Goal: Task Accomplishment & Management: Manage account settings

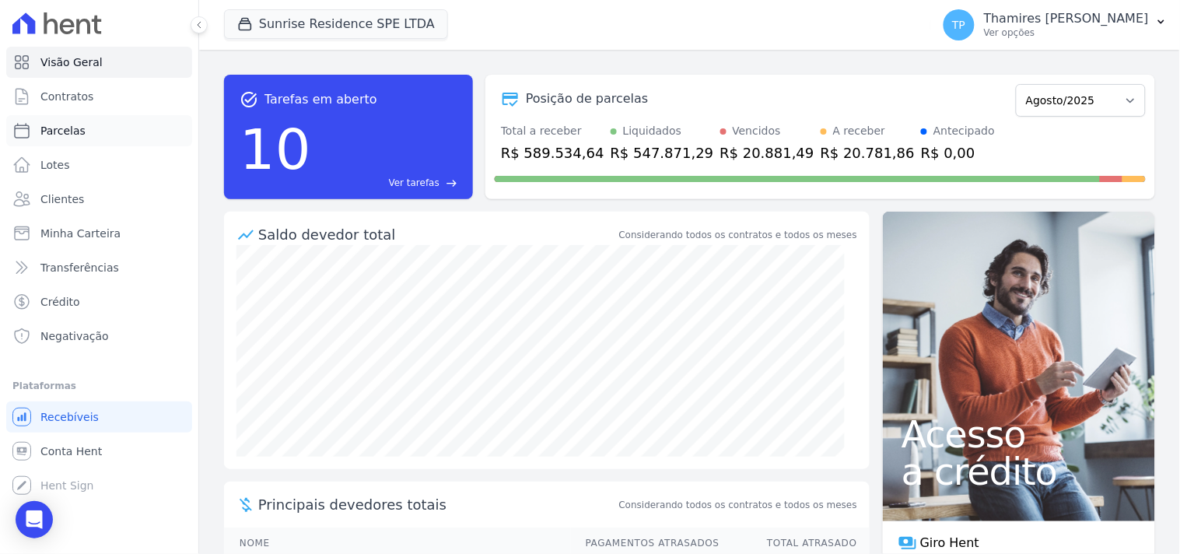
click at [119, 127] on link "Parcelas" at bounding box center [99, 130] width 186 height 31
select select
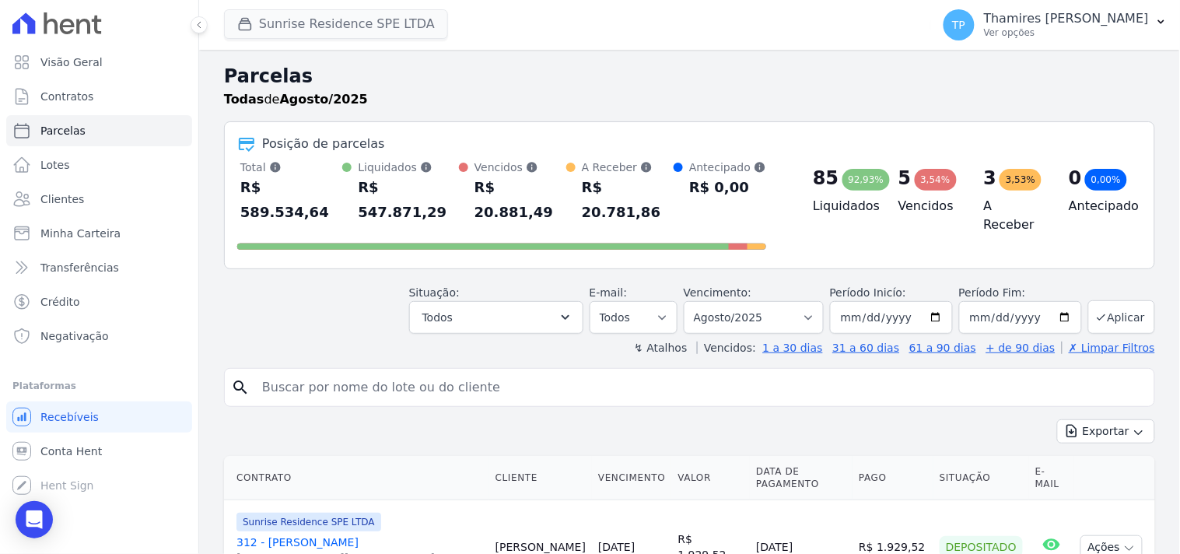
click at [306, 31] on button "Sunrise Residence SPE LTDA" at bounding box center [336, 24] width 224 height 30
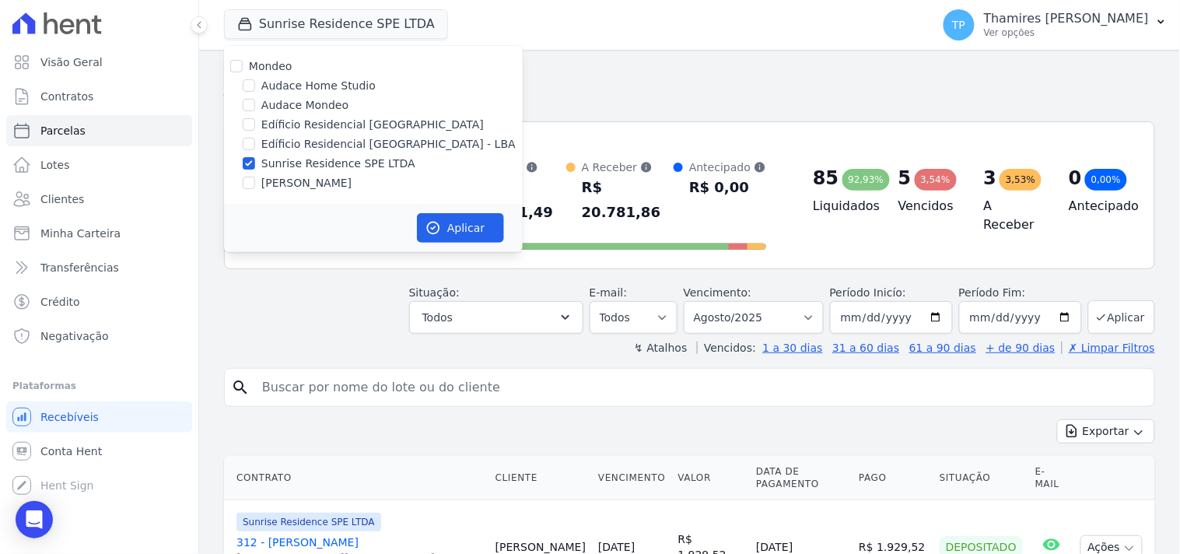
click at [296, 101] on label "Audace Mondeo" at bounding box center [304, 105] width 87 height 16
click at [255, 101] on input "Audace Mondeo" at bounding box center [249, 105] width 12 height 12
checkbox input "true"
click at [319, 156] on label "Sunrise Residence SPE LTDA" at bounding box center [338, 164] width 154 height 16
click at [255, 157] on input "Sunrise Residence SPE LTDA" at bounding box center [249, 163] width 12 height 12
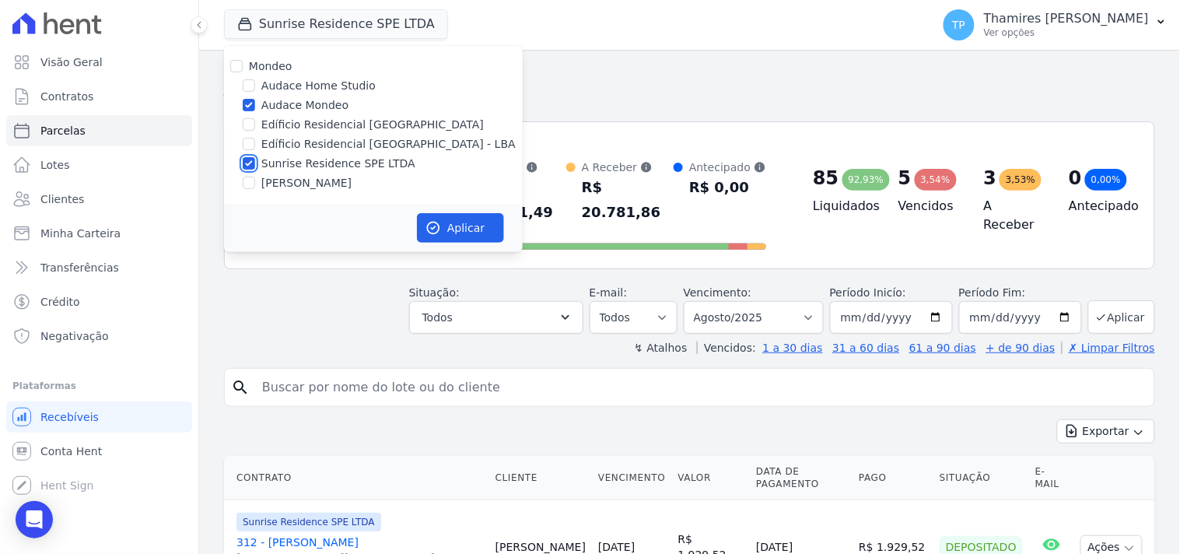
checkbox input "false"
click at [482, 242] on div "Aplicar" at bounding box center [373, 228] width 299 height 48
click at [471, 231] on button "Aplicar" at bounding box center [460, 228] width 87 height 30
select select
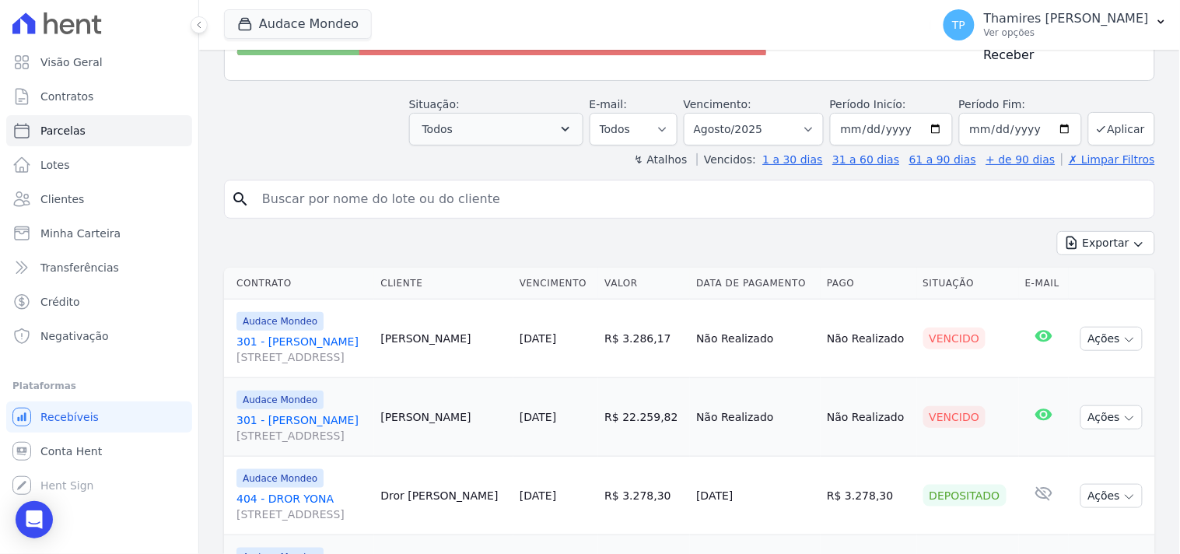
scroll to position [173, 0]
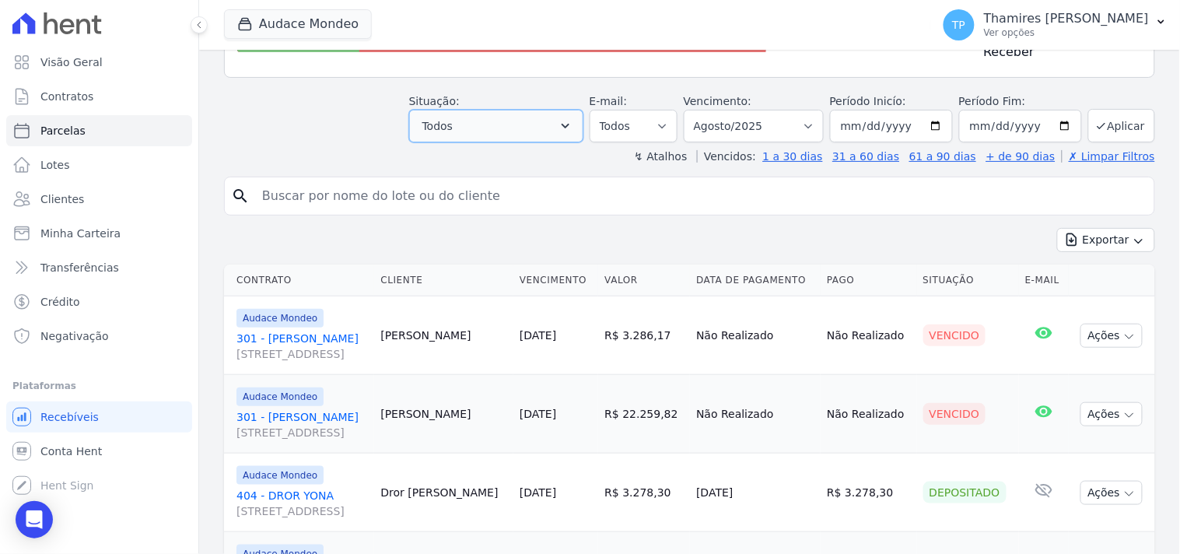
click at [482, 120] on button "Todos" at bounding box center [496, 126] width 174 height 33
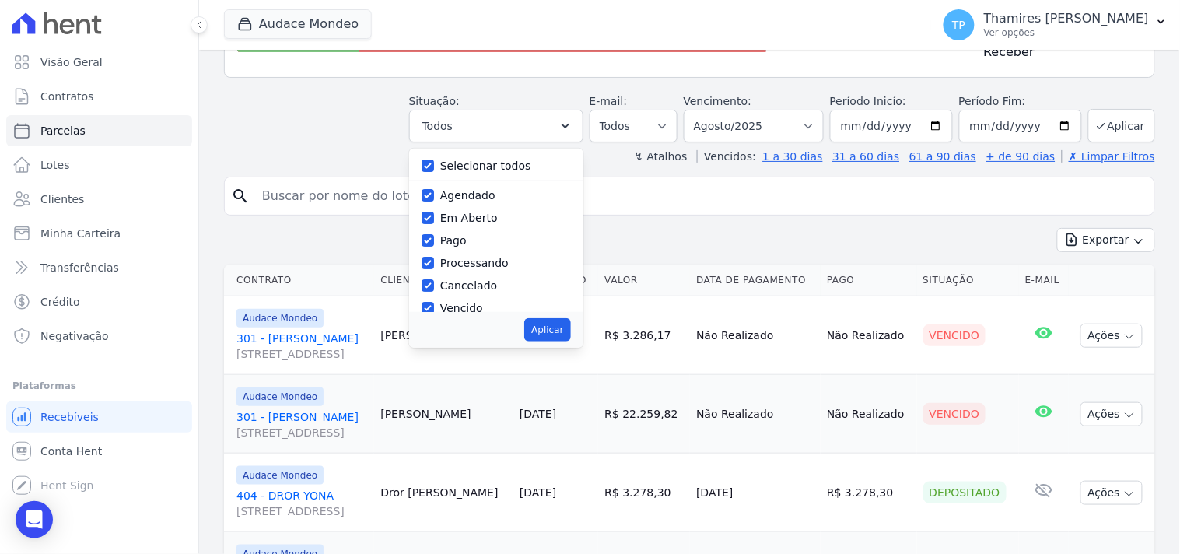
drag, startPoint x: 471, startPoint y: 160, endPoint x: 547, endPoint y: 150, distance: 76.9
click at [475, 160] on label "Selecionar todos" at bounding box center [485, 165] width 91 height 12
click at [434, 160] on input "Selecionar todos" at bounding box center [428, 165] width 12 height 12
checkbox input "false"
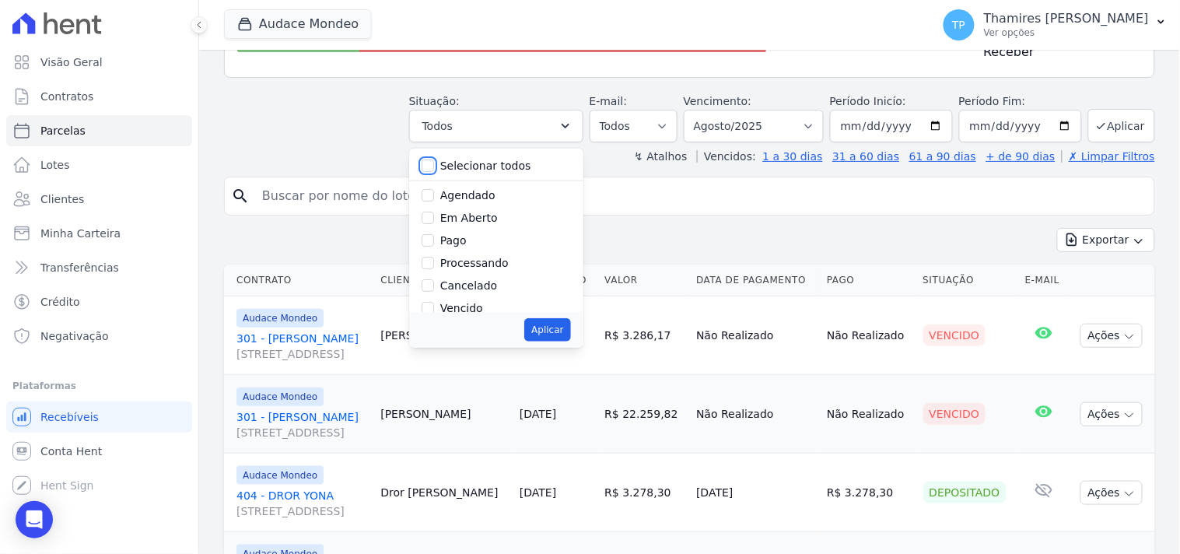
checkbox input "false"
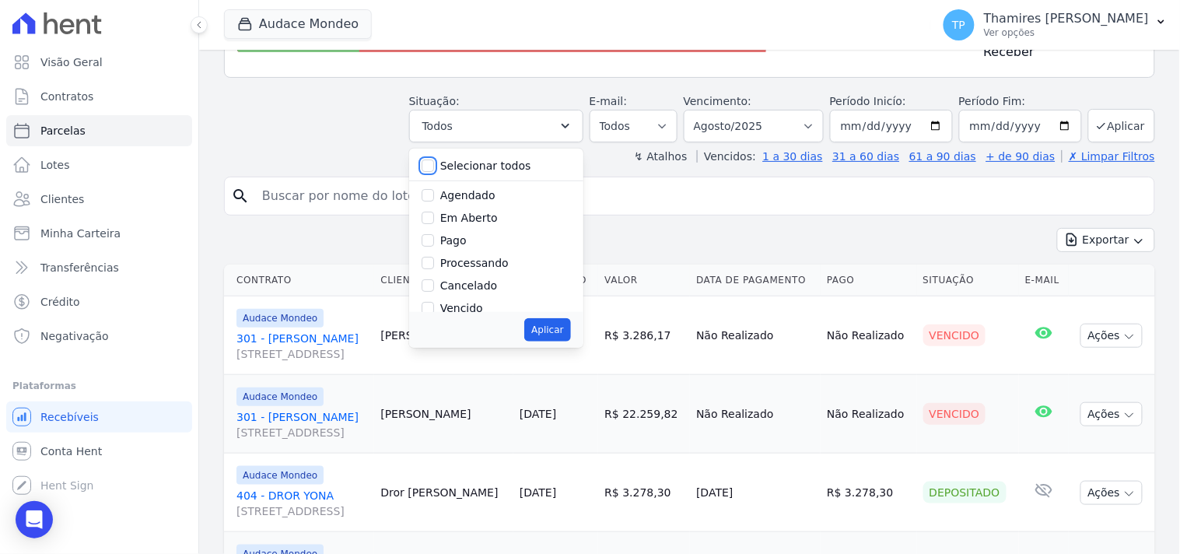
checkbox input "false"
click at [630, 120] on select "Todos Lido Não-lido" at bounding box center [634, 126] width 88 height 33
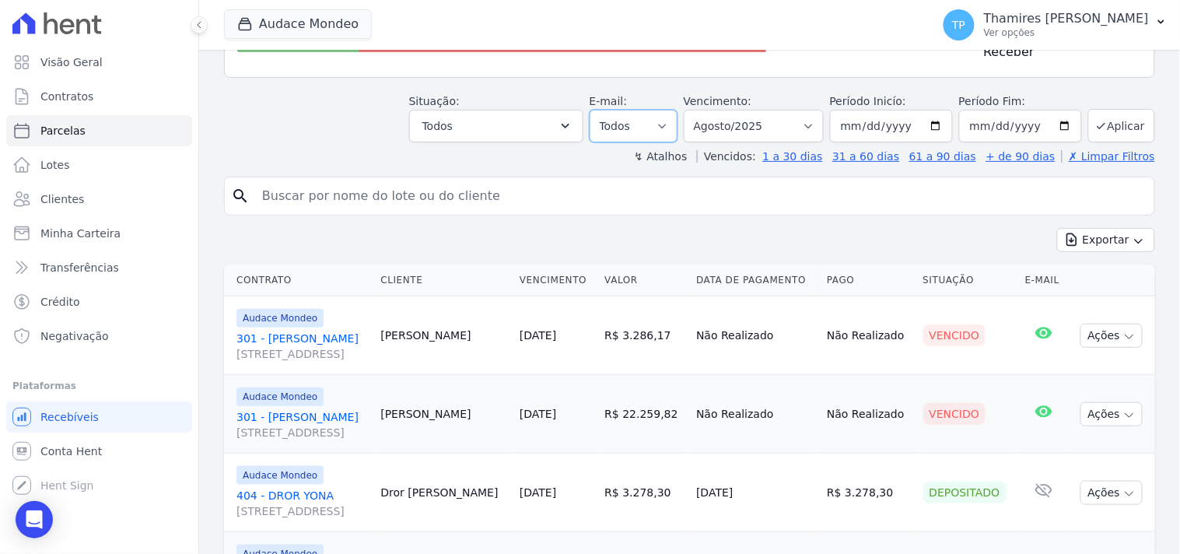
click at [633, 120] on select "Todos Lido Não-lido" at bounding box center [634, 126] width 88 height 33
click at [572, 126] on icon "button" at bounding box center [566, 126] width 16 height 16
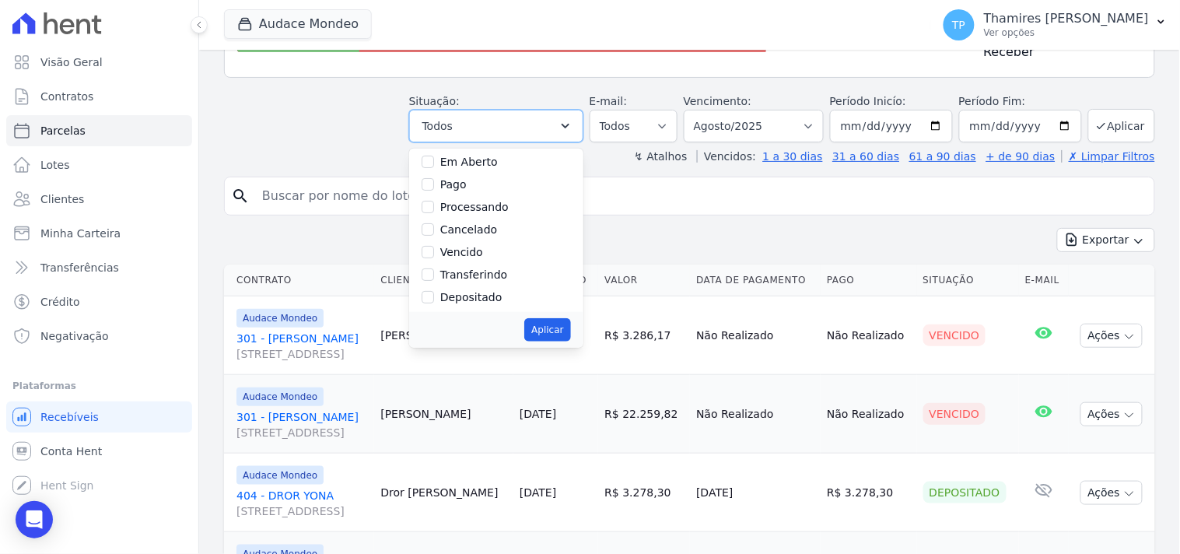
scroll to position [86, 0]
click at [483, 215] on label "Vencido" at bounding box center [461, 221] width 43 height 12
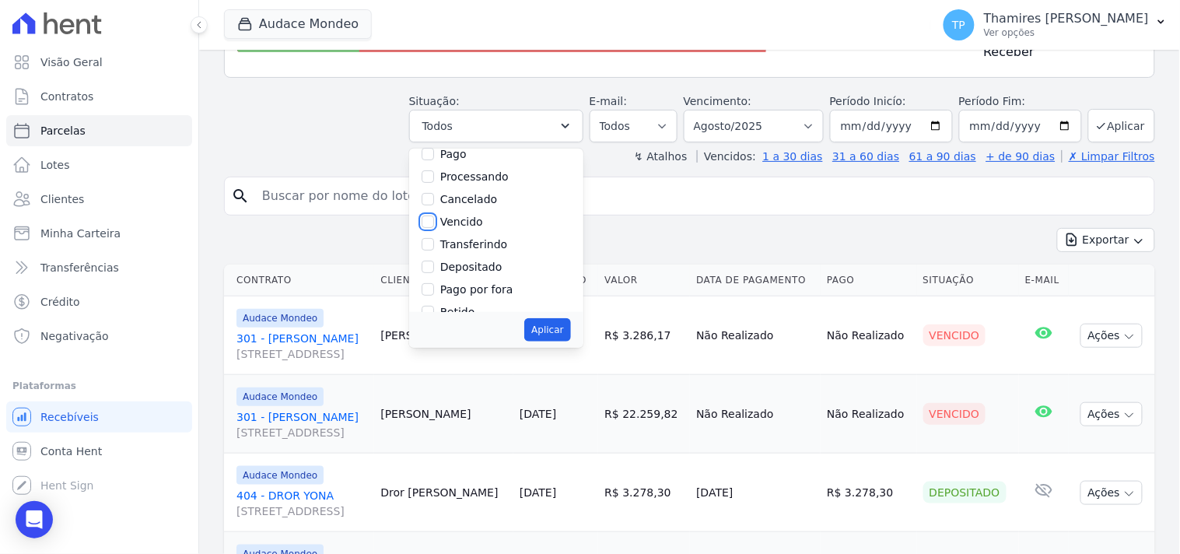
click at [434, 215] on input "Vencido" at bounding box center [428, 221] width 12 height 12
checkbox input "true"
click at [554, 320] on button "Aplicar" at bounding box center [547, 329] width 46 height 23
select select "overdue"
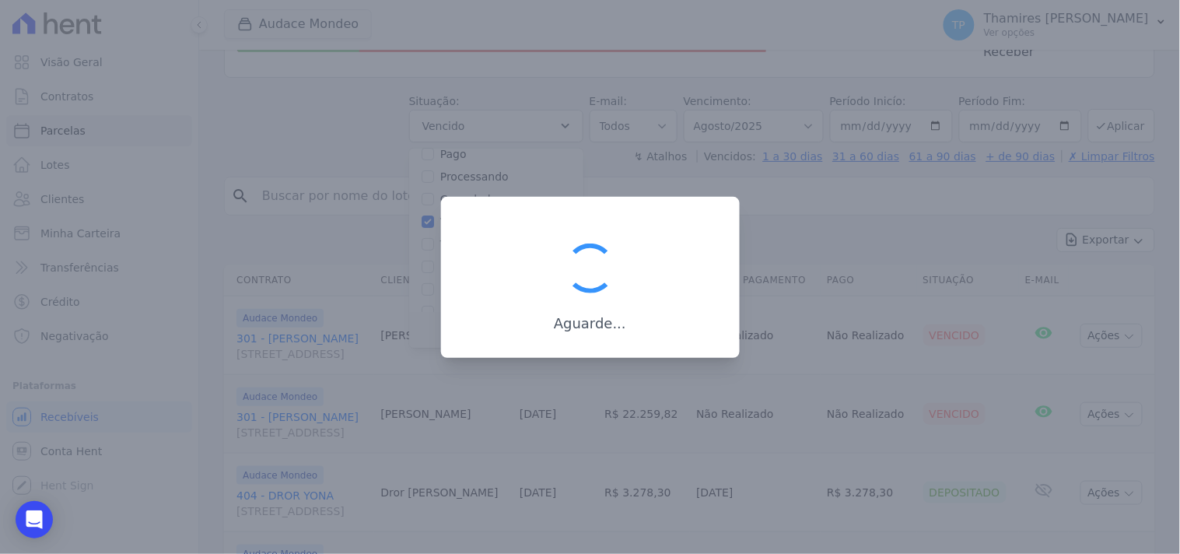
scroll to position [30, 0]
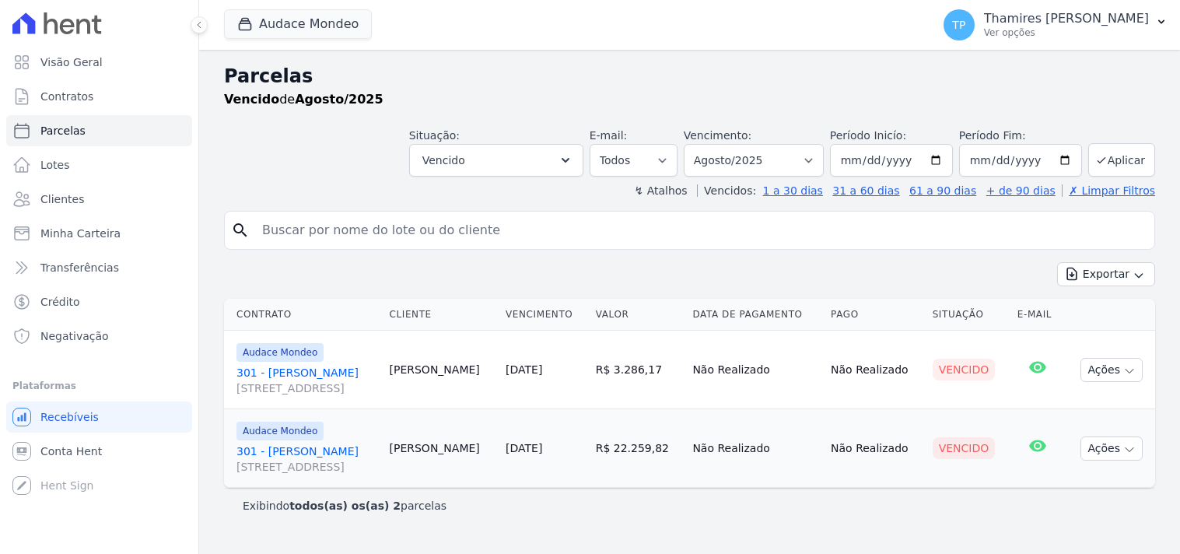
select select
click at [762, 151] on select "Filtrar por período ──────── Todos os meses Maio/2024 Junho/2024 Julho/2024 Ago…" at bounding box center [754, 160] width 140 height 33
select select "all"
click at [706, 144] on select "Filtrar por período ──────── Todos os meses Maio/2024 Junho/2024 Julho/2024 Ago…" at bounding box center [754, 160] width 140 height 33
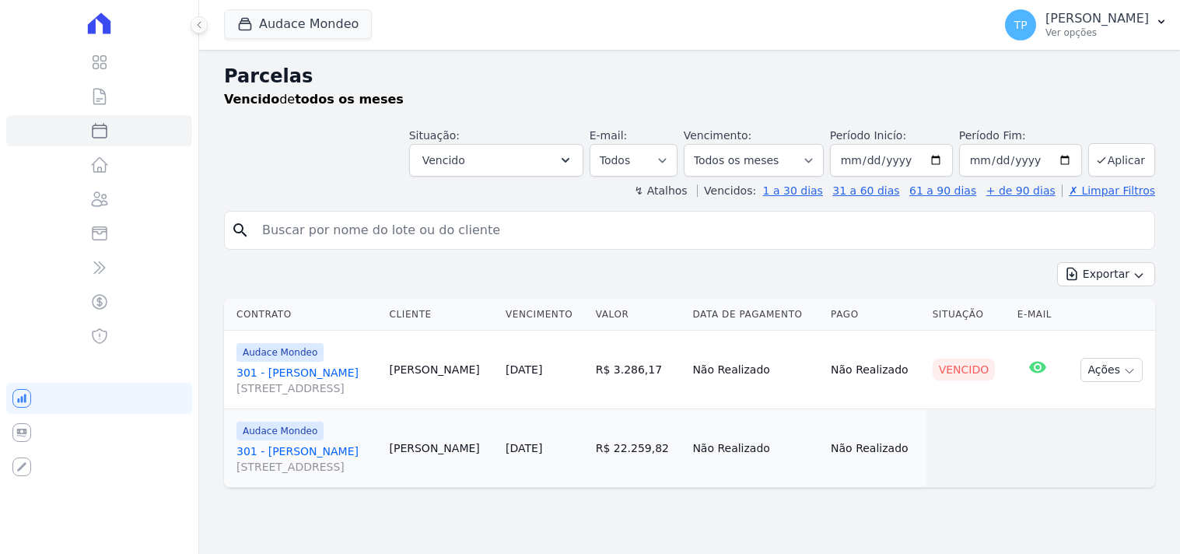
select select
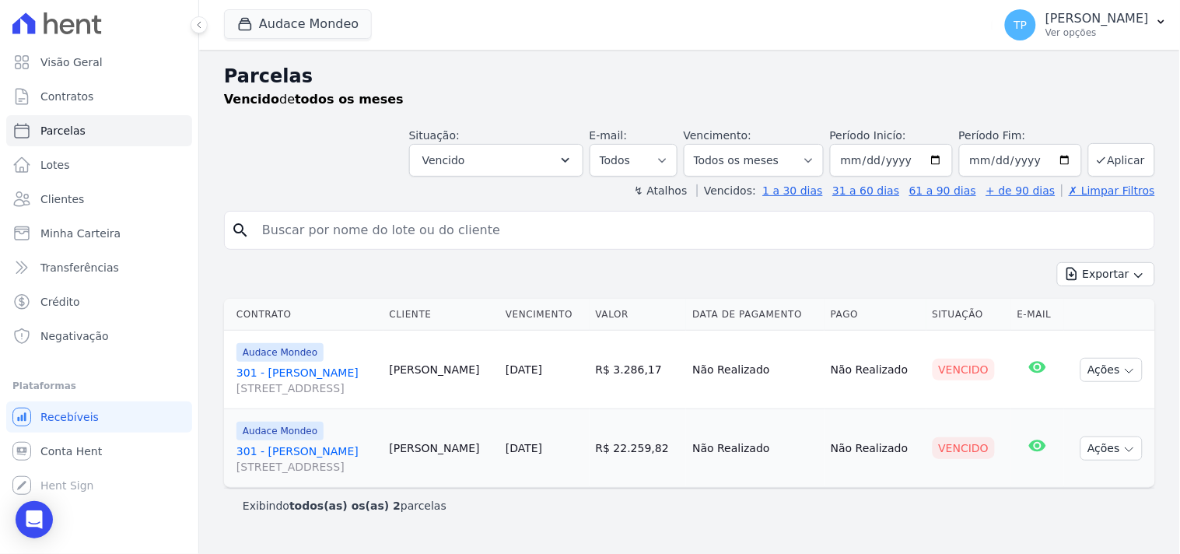
click at [293, 371] on link "301 - Gabriela Nogueira Marion Rua Guaritá, 250, APTO 301, Vila Bosque" at bounding box center [306, 380] width 141 height 31
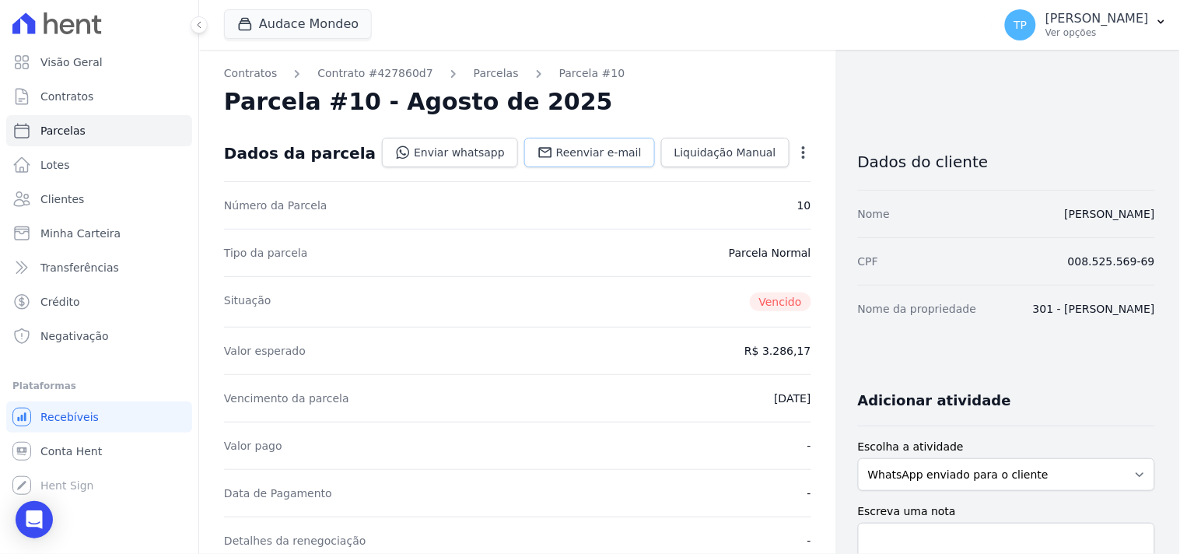
click at [559, 161] on link "Reenviar e-mail" at bounding box center [589, 153] width 131 height 30
click at [423, 159] on link "Enviar whatsapp" at bounding box center [450, 153] width 136 height 30
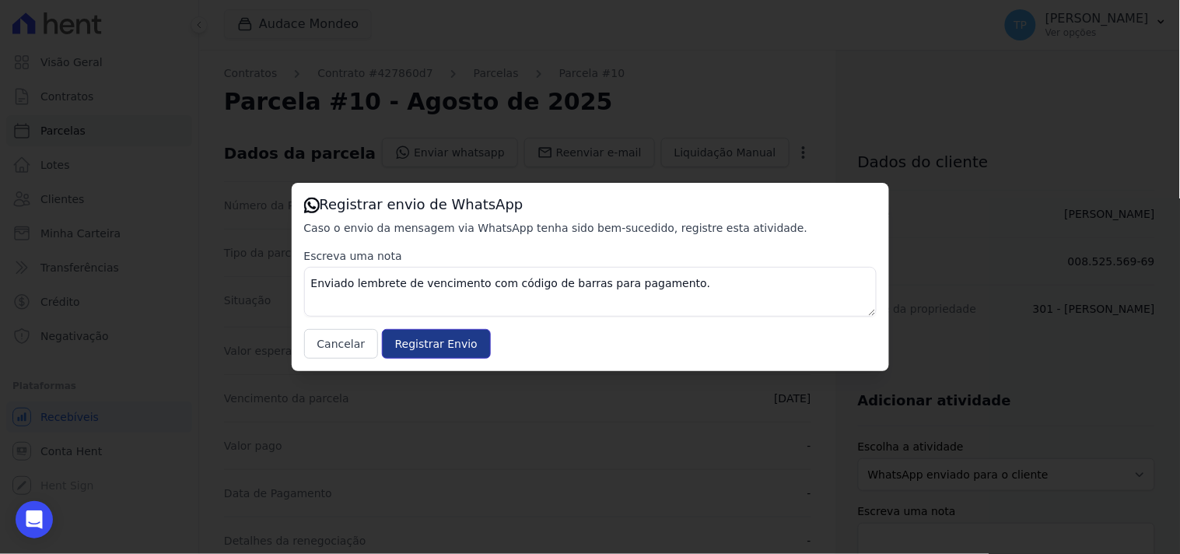
click at [444, 354] on input "Registrar Envio" at bounding box center [436, 344] width 109 height 30
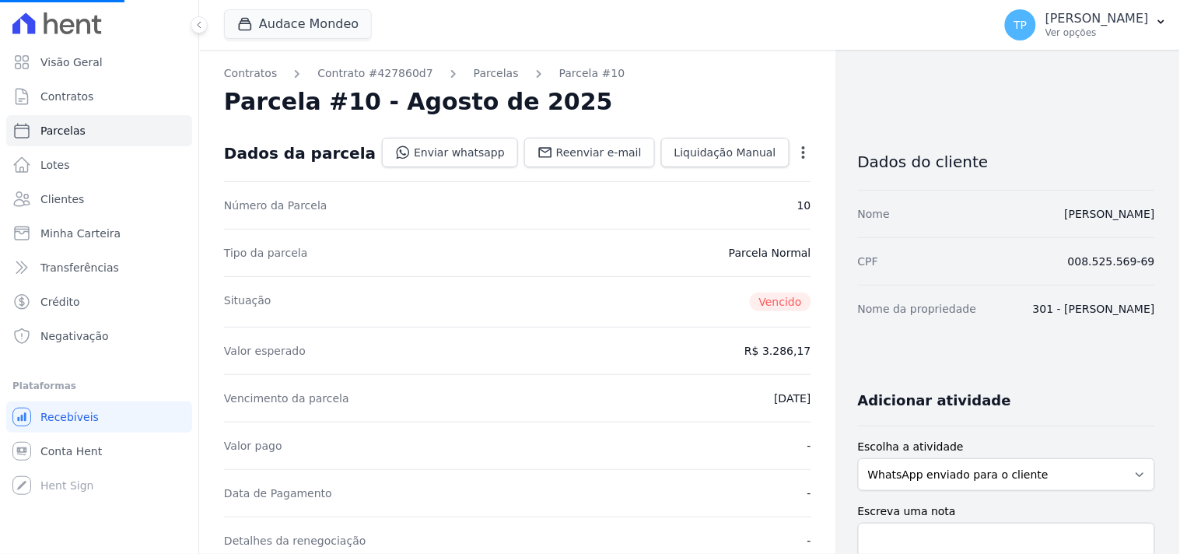
select select
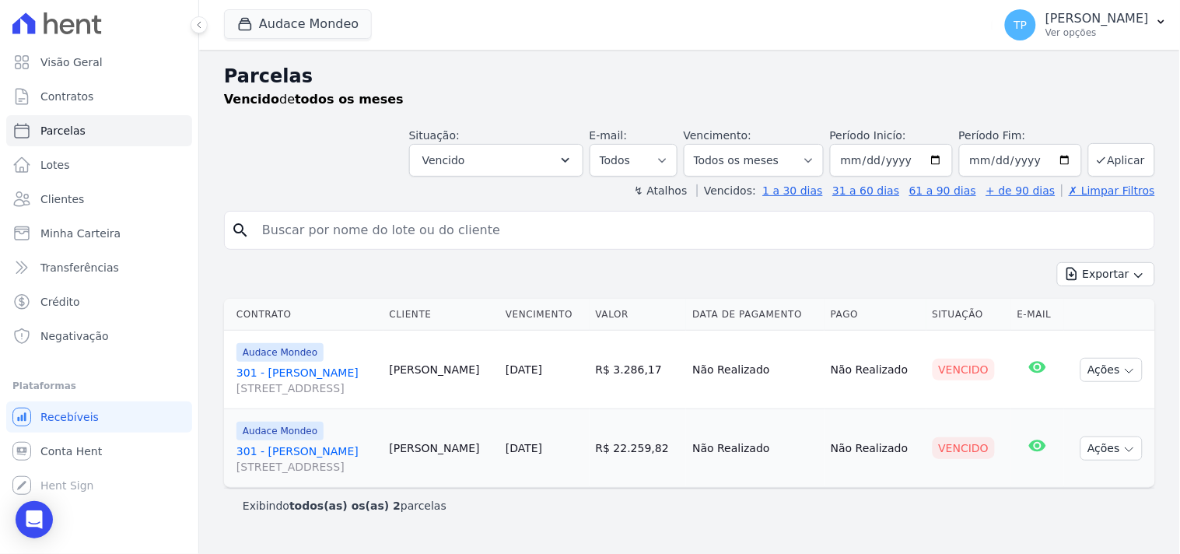
click at [360, 450] on link "301 - Gabriela Nogueira Marion Rua Guaritá, 250, APTO 301, Vila Bosque" at bounding box center [306, 458] width 141 height 31
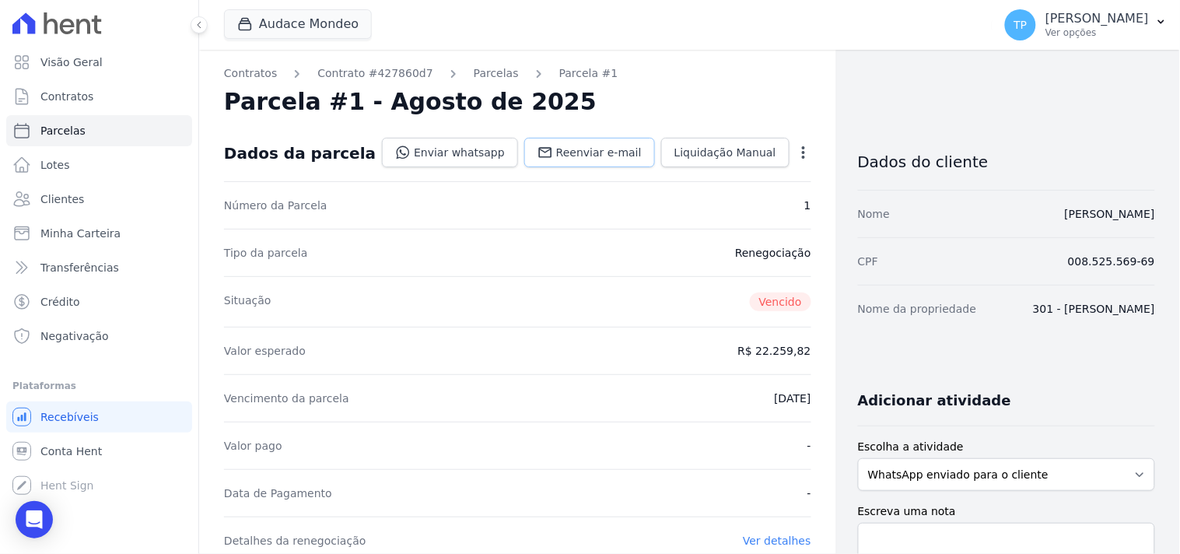
click at [550, 142] on link "Reenviar e-mail" at bounding box center [589, 153] width 131 height 30
click at [454, 154] on link "Enviar whatsapp" at bounding box center [450, 153] width 136 height 30
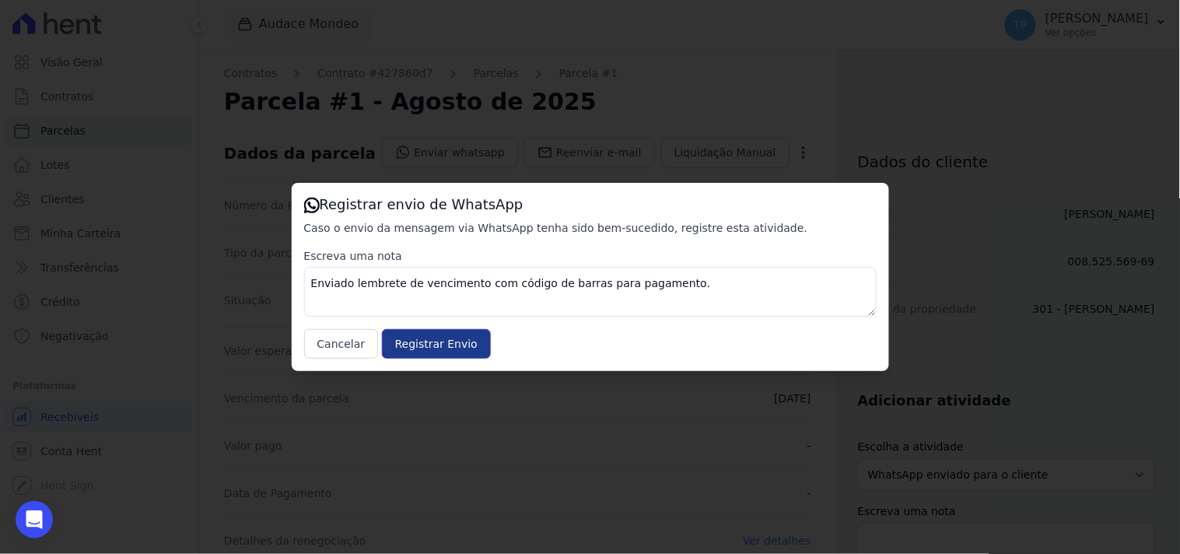
click at [426, 352] on input "Registrar Envio" at bounding box center [436, 344] width 109 height 30
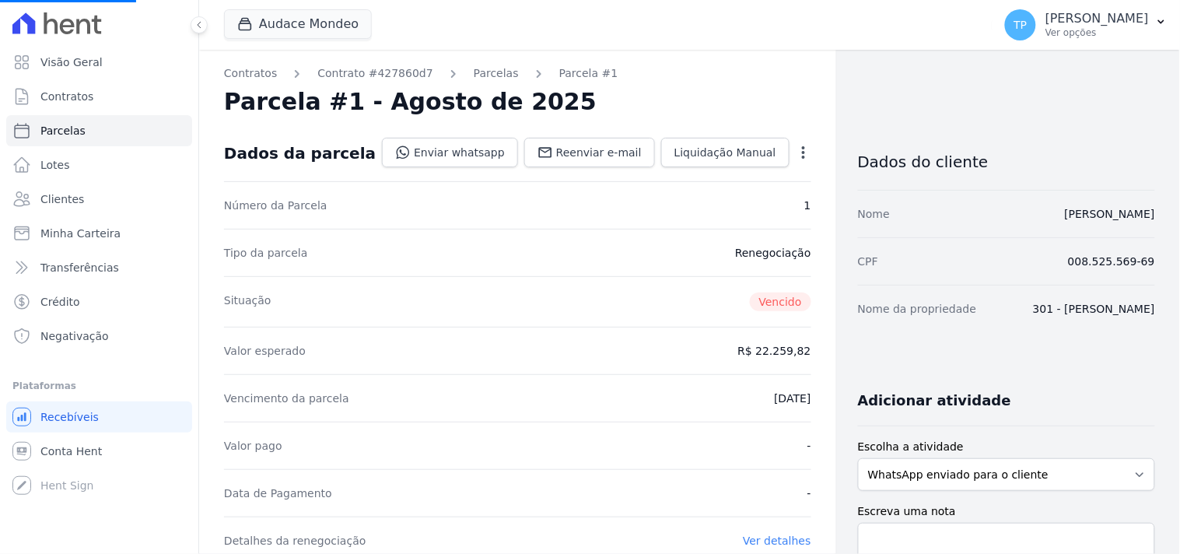
select select
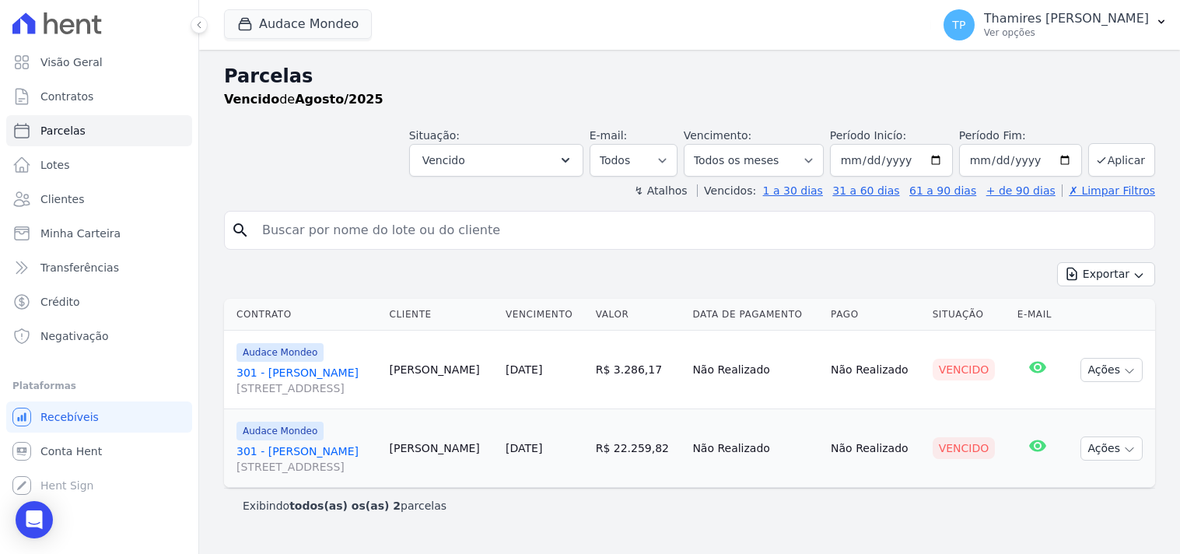
select select
select select "all"
click at [317, 19] on button "Audace Mondeo" at bounding box center [298, 24] width 148 height 30
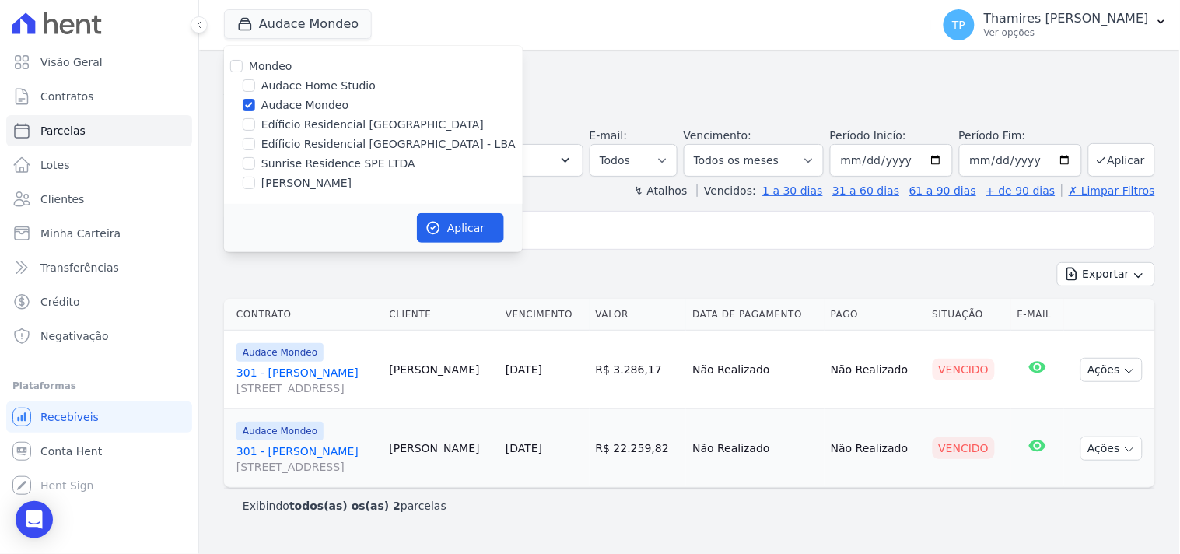
click at [299, 185] on label "[PERSON_NAME]" at bounding box center [306, 183] width 90 height 16
click at [255, 185] on input "[PERSON_NAME]" at bounding box center [249, 183] width 12 height 12
checkbox input "true"
click at [306, 101] on label "Audace Mondeo" at bounding box center [304, 105] width 87 height 16
click at [255, 101] on input "Audace Mondeo" at bounding box center [249, 105] width 12 height 12
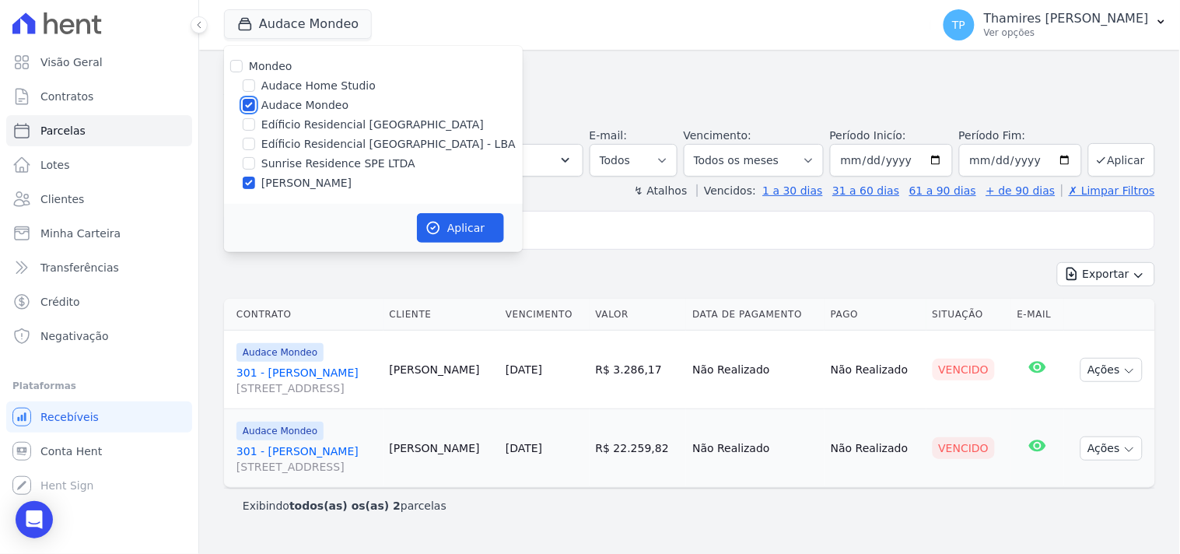
checkbox input "false"
click at [485, 231] on button "Aplicar" at bounding box center [460, 228] width 87 height 30
select select
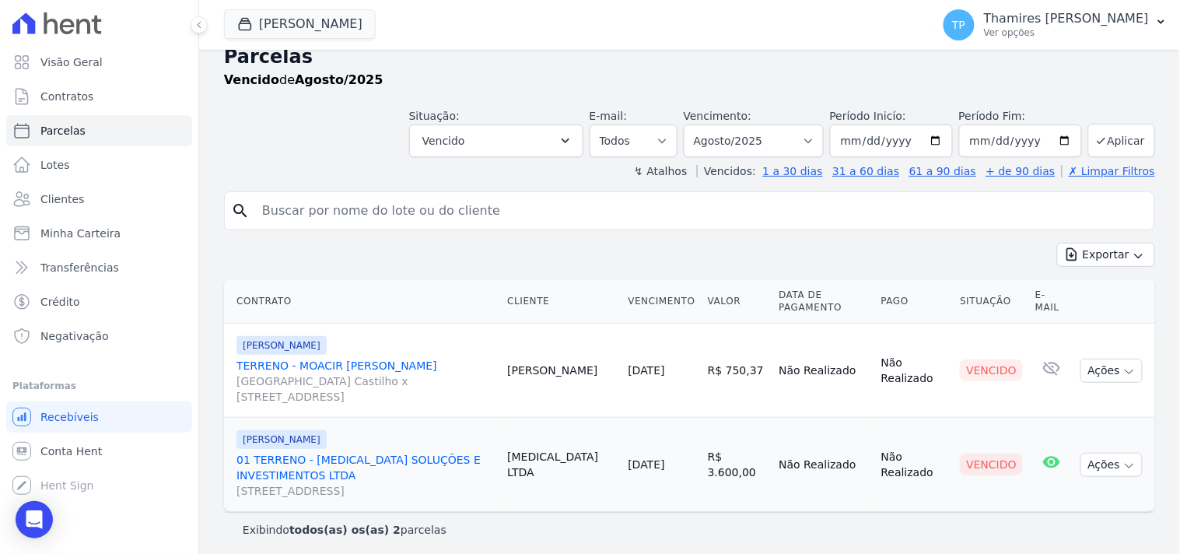
scroll to position [25, 0]
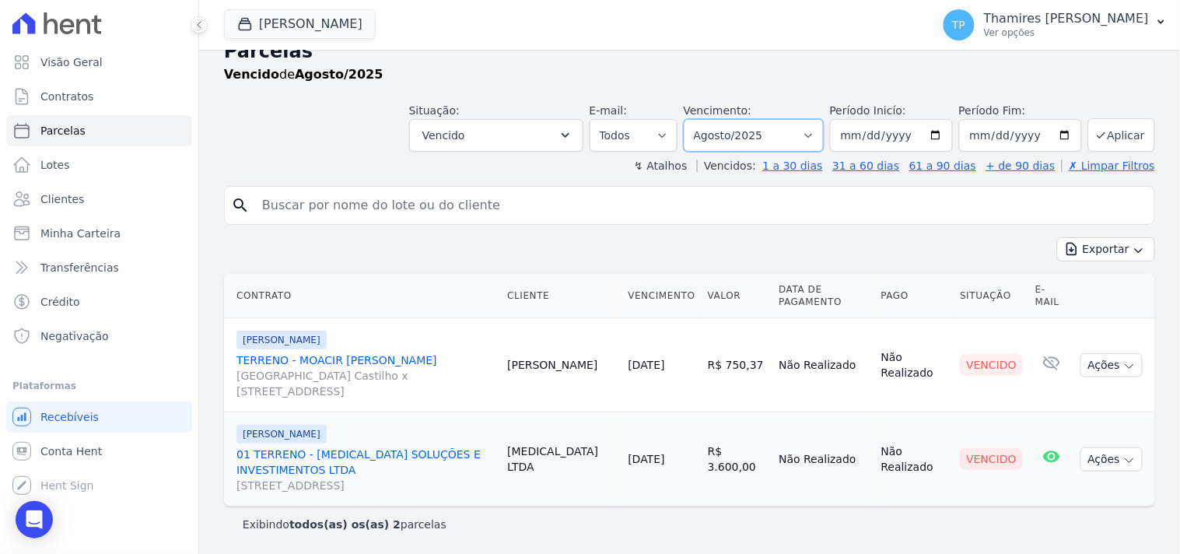
click at [725, 138] on select "Filtrar por período ──────── Todos os meses Agosto/2024 Setembro/2024 Outubro/2…" at bounding box center [754, 135] width 140 height 33
select select "all"
click at [694, 119] on select "Filtrar por período ──────── Todos os meses Agosto/2024 Setembro/2024 Outubro/2…" at bounding box center [754, 135] width 140 height 33
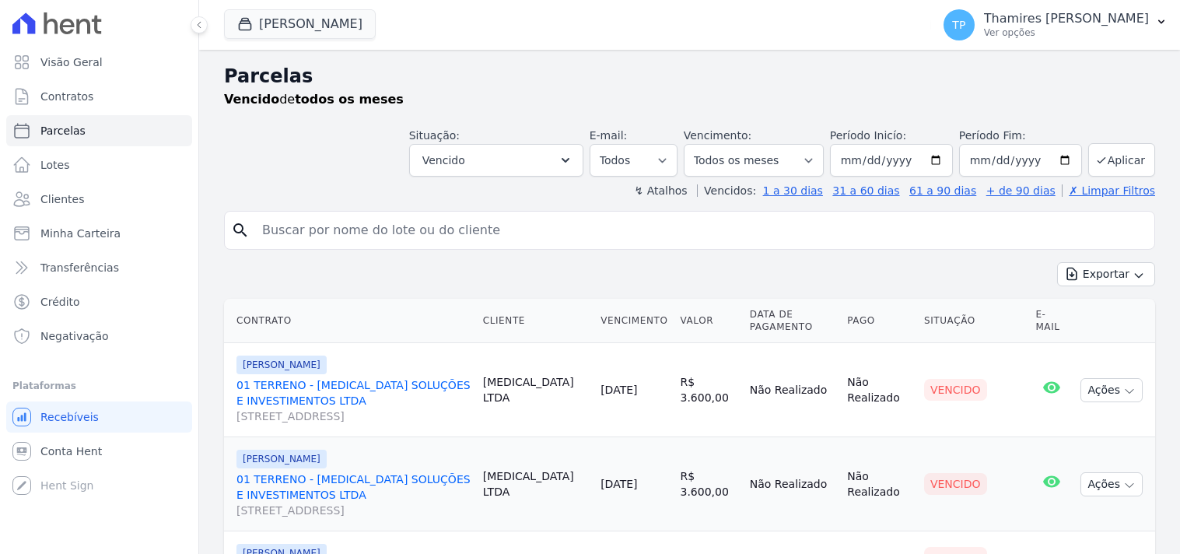
select select
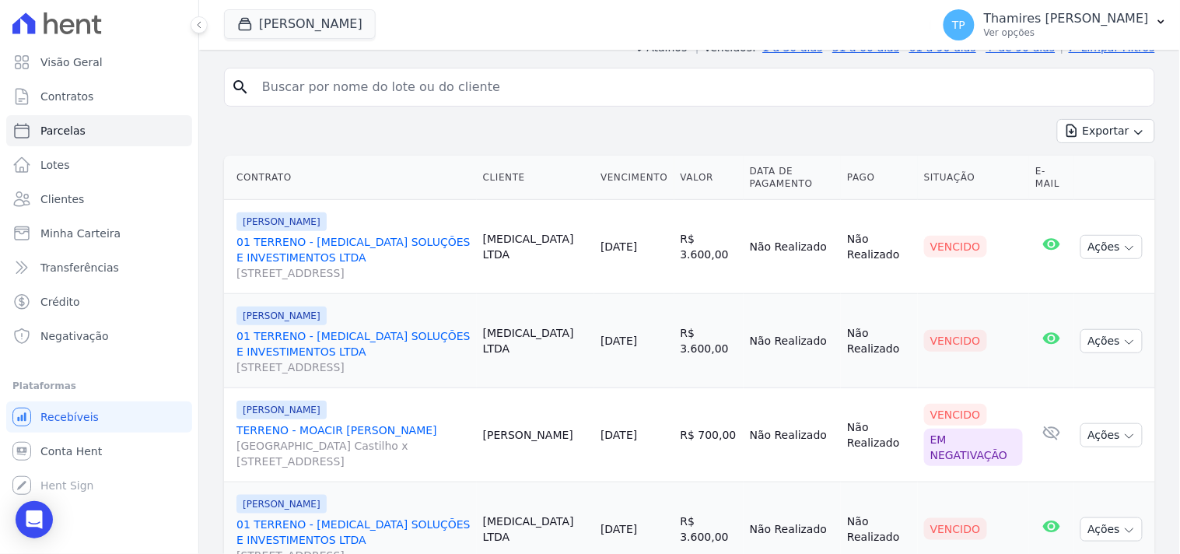
scroll to position [142, 0]
click at [324, 33] on button "[PERSON_NAME]" at bounding box center [300, 24] width 152 height 30
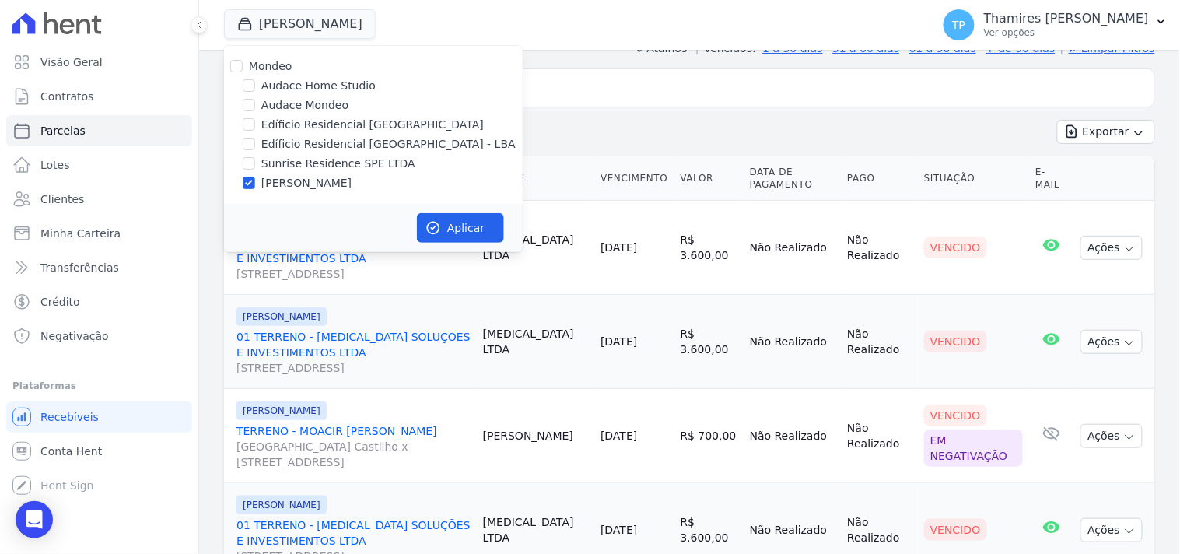
click at [591, 142] on div "Exportar Exportar PDF Exportar CSV" at bounding box center [689, 138] width 931 height 37
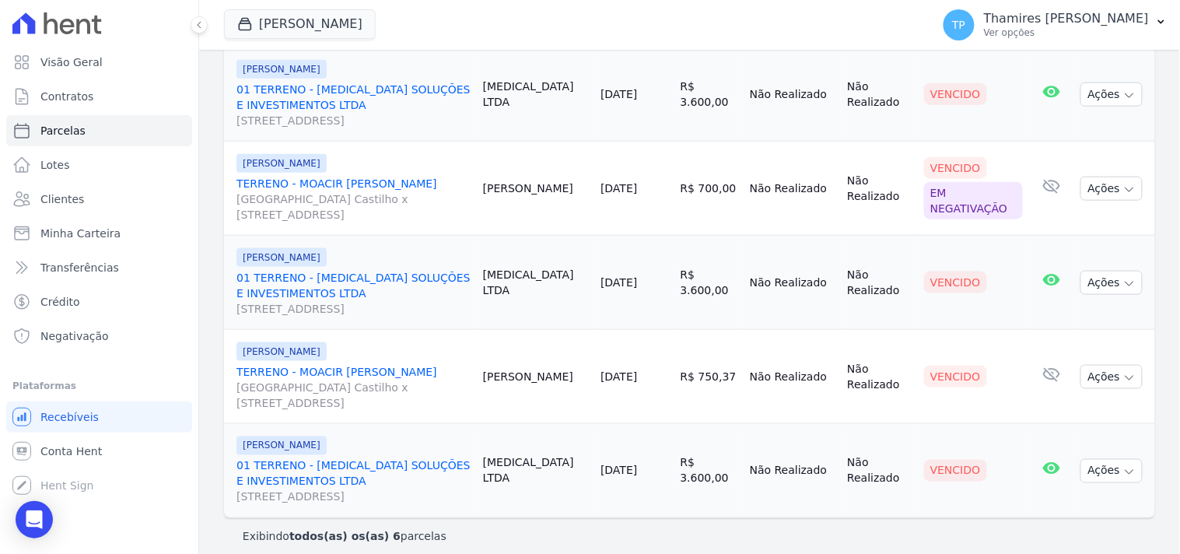
scroll to position [401, 0]
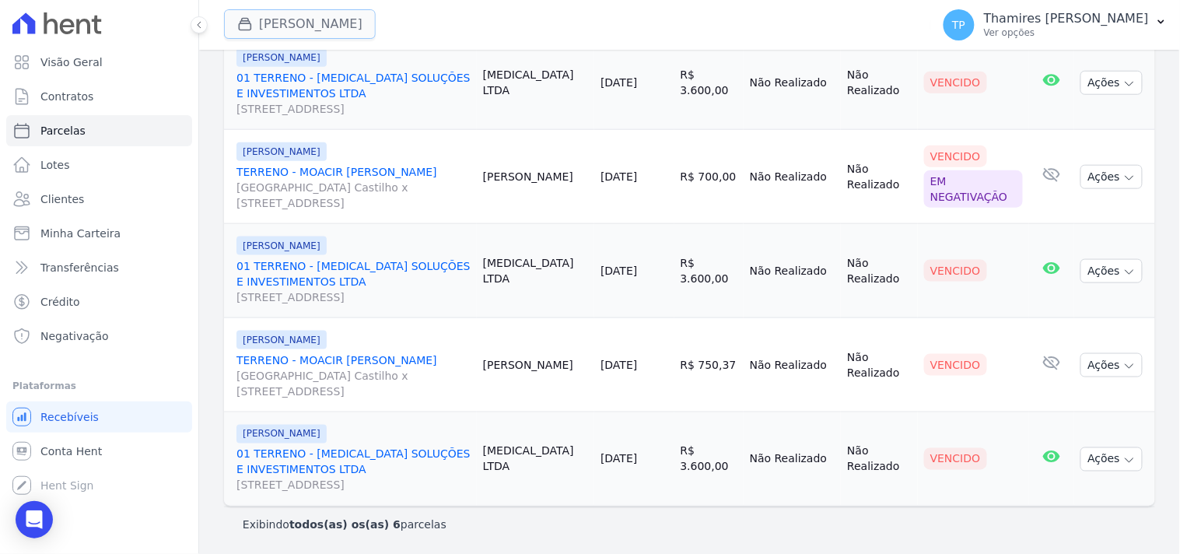
click at [331, 20] on button "Terreno De Goioerê" at bounding box center [300, 24] width 152 height 30
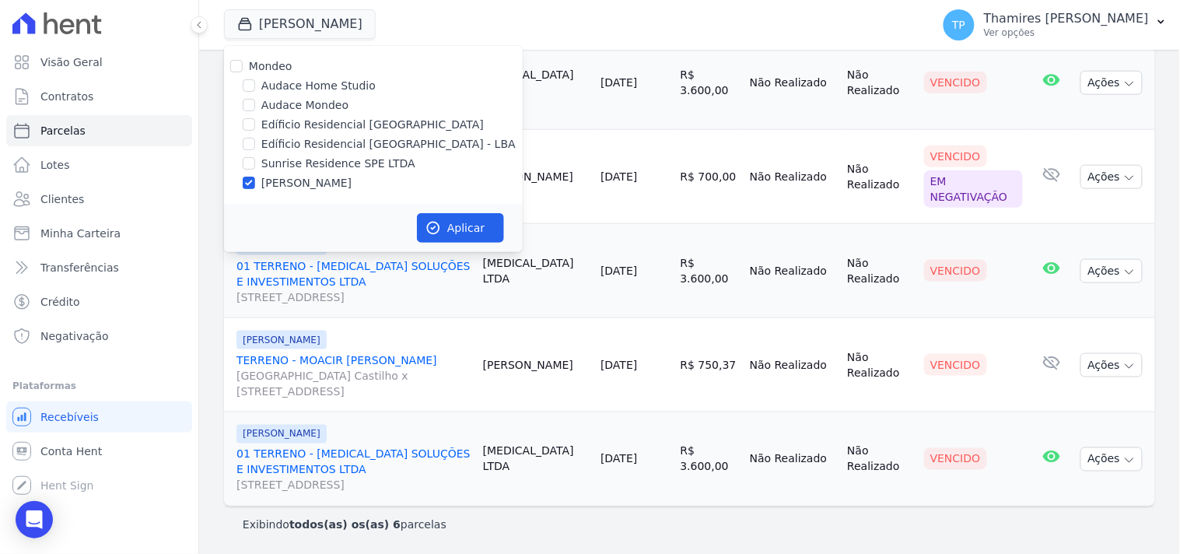
click at [334, 142] on label "Edíficio Residencial [GEOGRAPHIC_DATA] - LBA" at bounding box center [388, 144] width 254 height 16
click at [255, 142] on input "Edíficio Residencial [GEOGRAPHIC_DATA] - LBA" at bounding box center [249, 144] width 12 height 12
checkbox input "true"
click at [327, 184] on label "[PERSON_NAME]" at bounding box center [306, 183] width 90 height 16
click at [255, 184] on input "[PERSON_NAME]" at bounding box center [249, 183] width 12 height 12
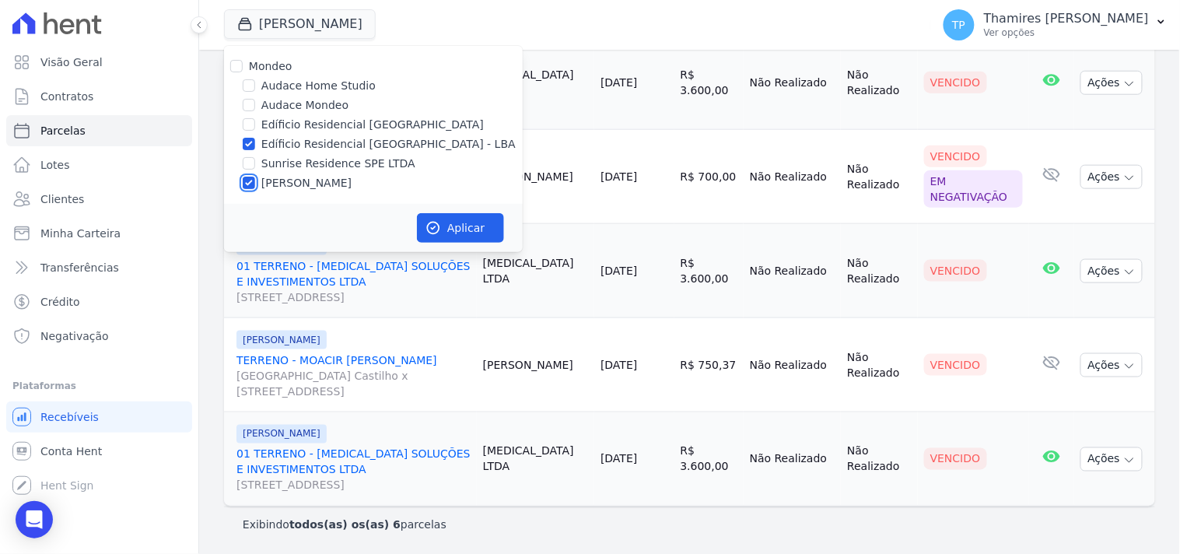
checkbox input "false"
click at [457, 234] on button "Aplicar" at bounding box center [460, 228] width 87 height 30
select select
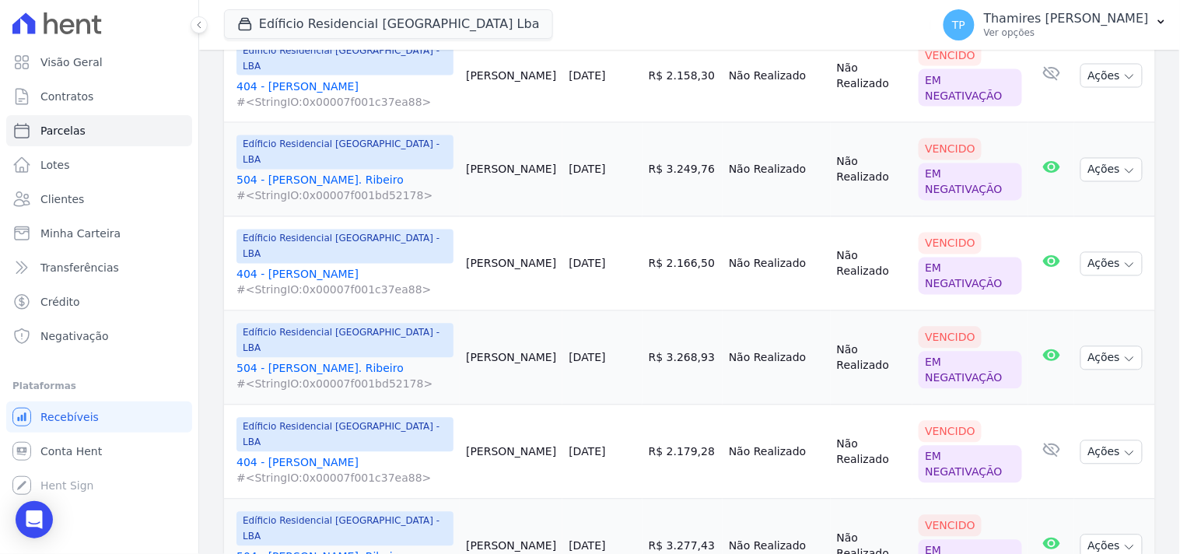
scroll to position [951, 0]
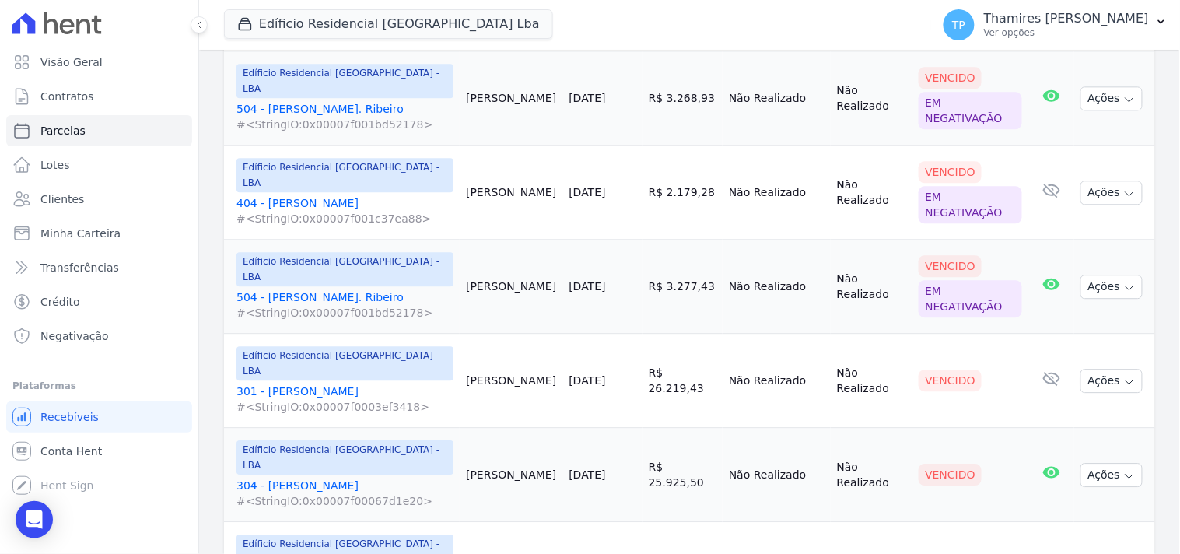
click at [345, 399] on span "#<StringIO:0x00007f0003ef3418>" at bounding box center [344, 407] width 217 height 16
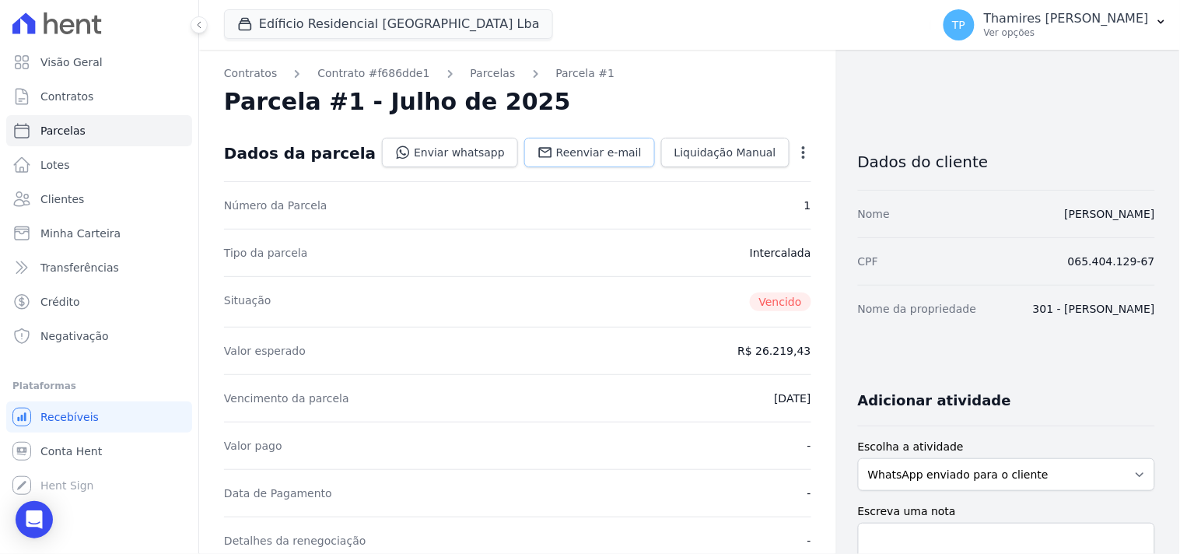
click at [587, 159] on span "Reenviar e-mail" at bounding box center [599, 153] width 86 height 16
click at [456, 152] on link "Enviar whatsapp" at bounding box center [450, 153] width 136 height 30
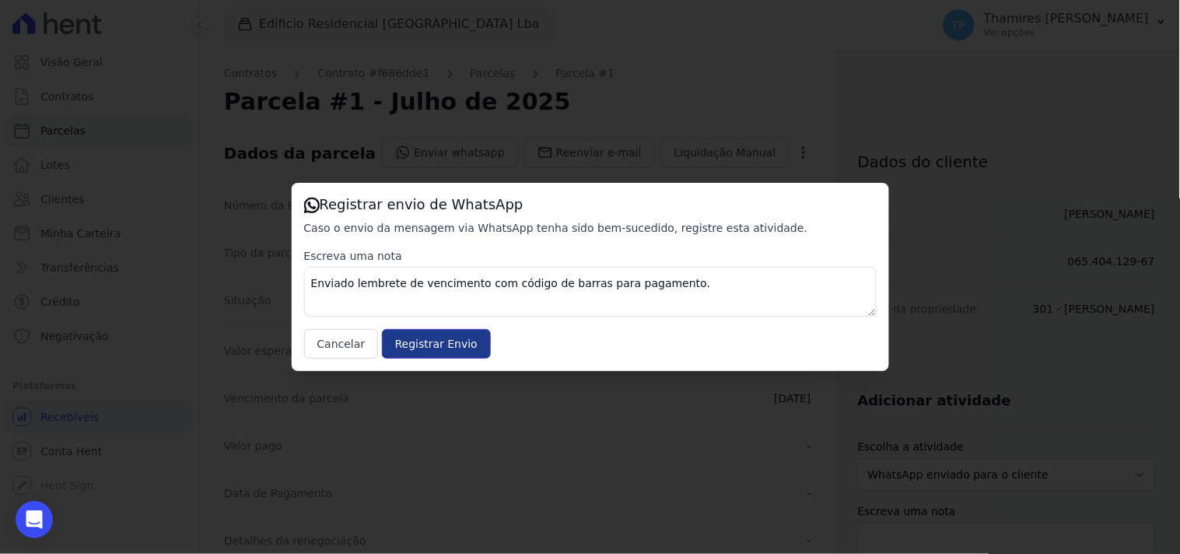
drag, startPoint x: 451, startPoint y: 338, endPoint x: 149, endPoint y: 109, distance: 379.8
click at [450, 338] on input "Registrar Envio" at bounding box center [436, 344] width 109 height 30
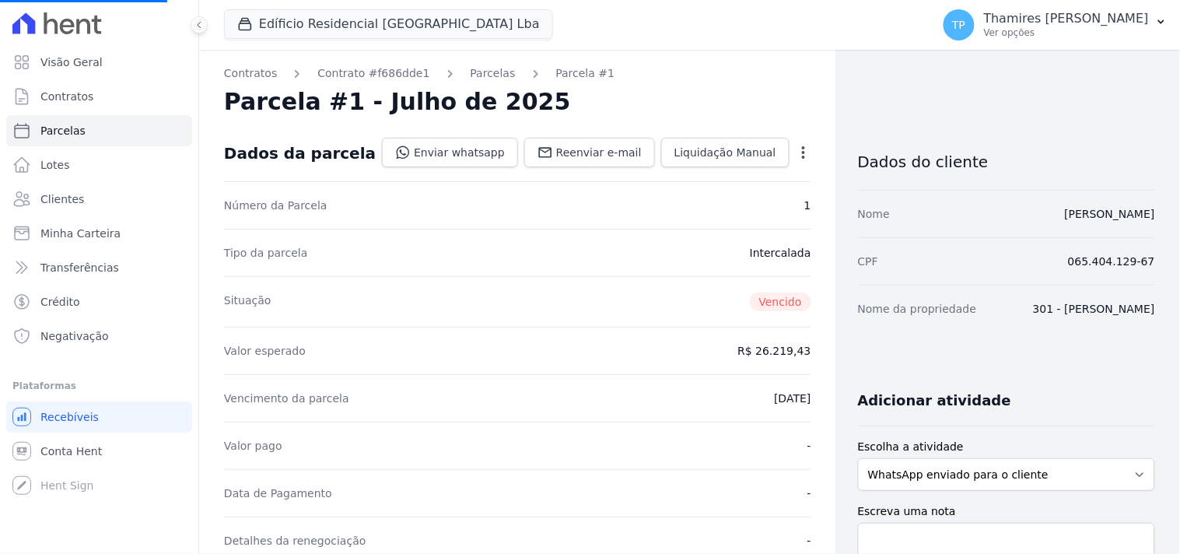
select select
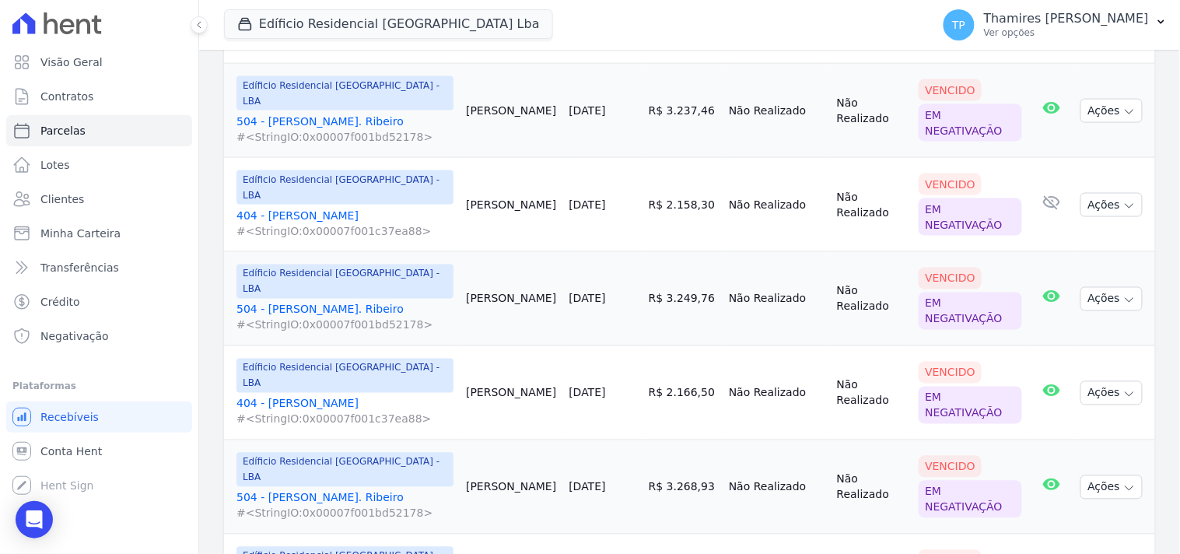
scroll to position [778, 0]
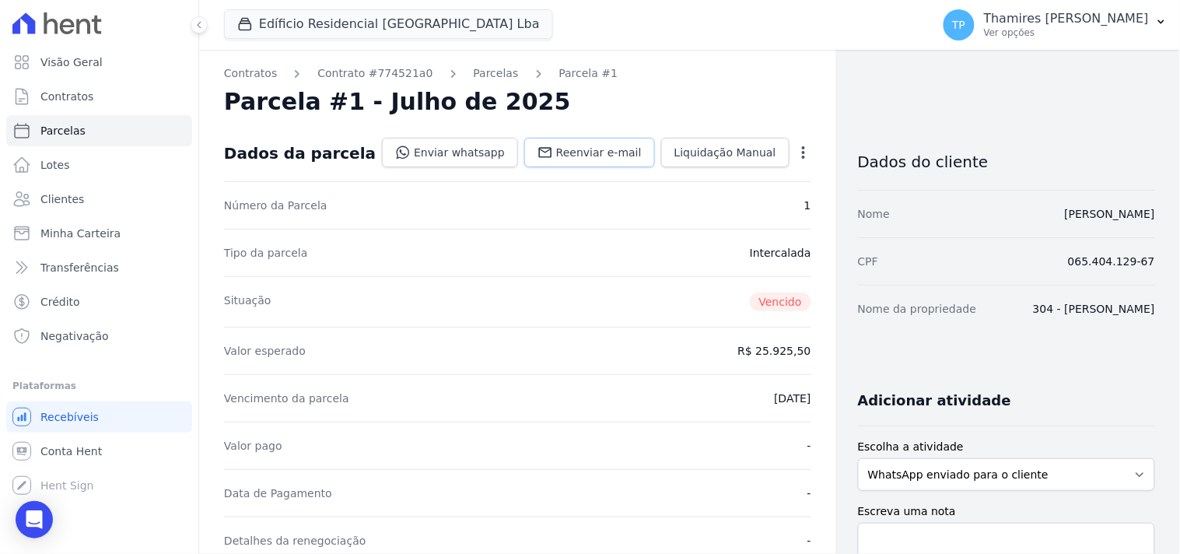
click at [584, 143] on link "Reenviar e-mail" at bounding box center [589, 153] width 131 height 30
click at [472, 151] on link "Enviar whatsapp" at bounding box center [450, 153] width 136 height 30
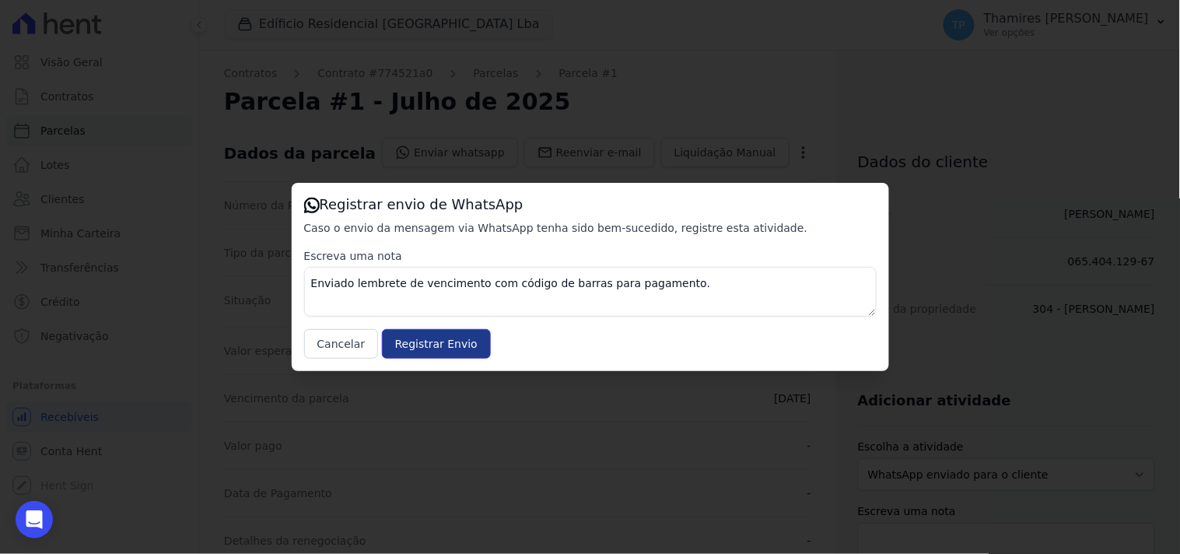
click at [436, 343] on input "Registrar Envio" at bounding box center [436, 344] width 109 height 30
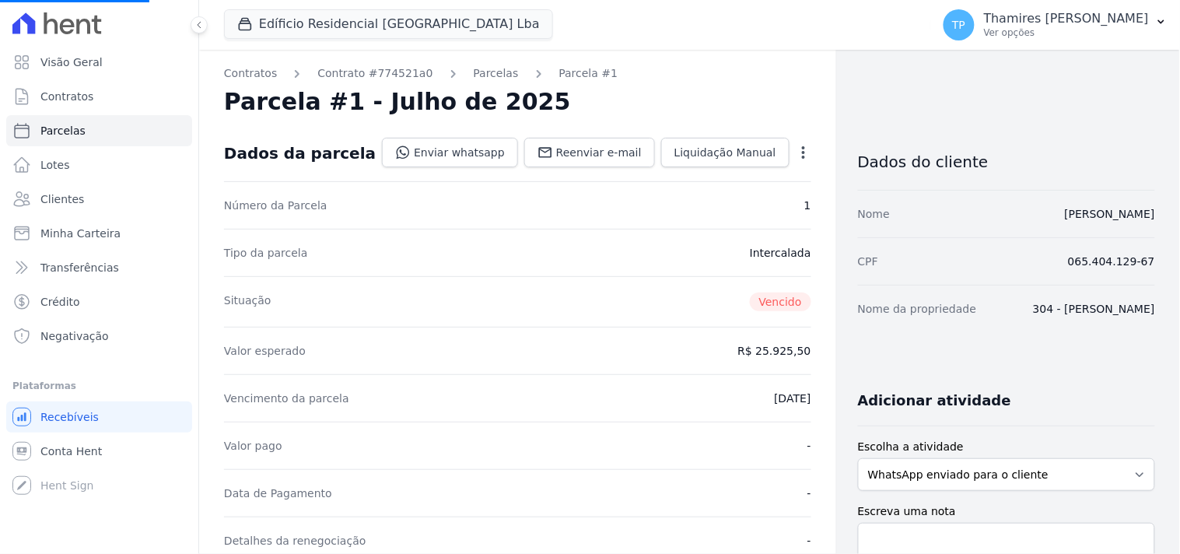
select select
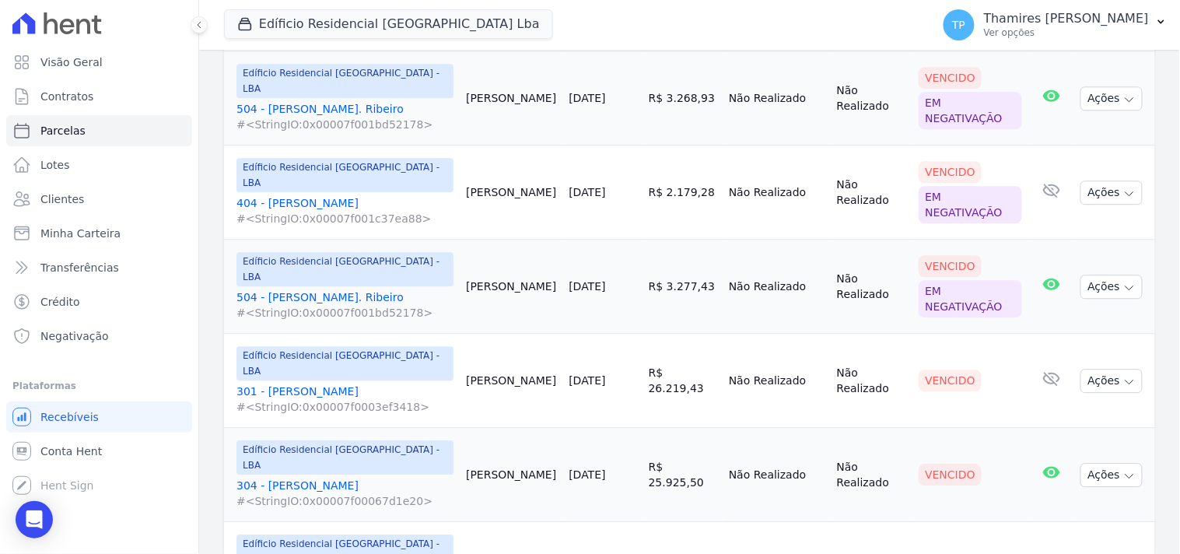
scroll to position [1037, 0]
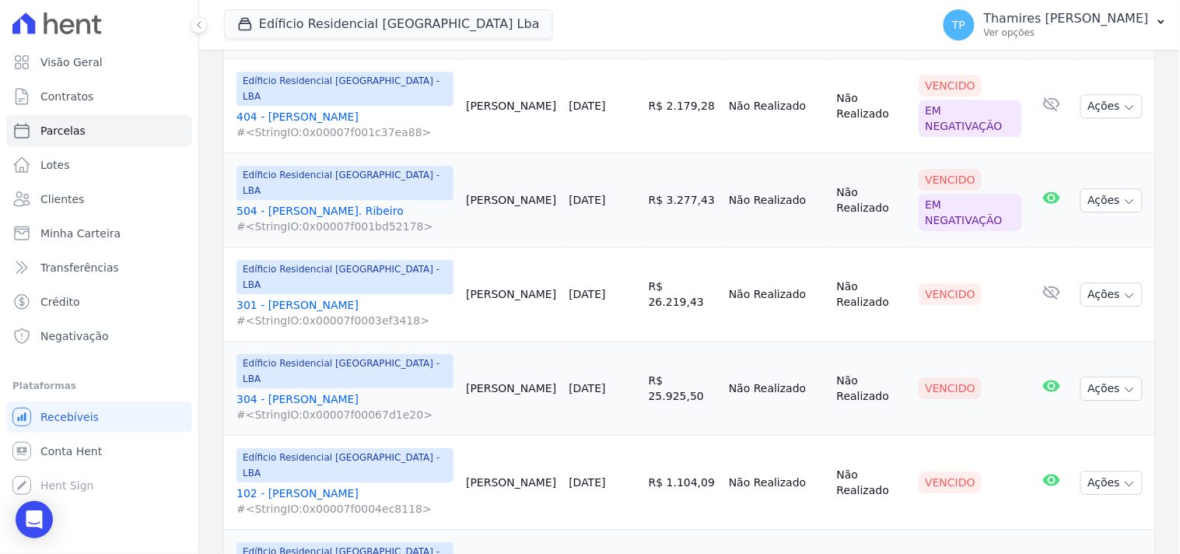
click at [314, 485] on link "102 - Michel Civila #<StringIO:0x00007f0004ec8118>" at bounding box center [344, 500] width 217 height 31
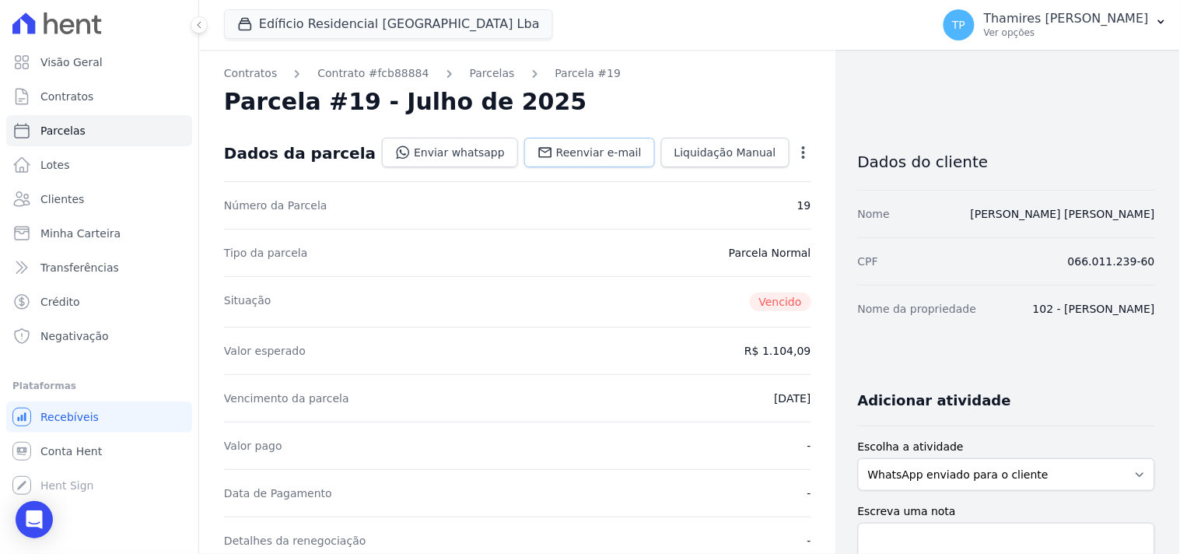
click at [547, 148] on icon at bounding box center [546, 153] width 16 height 16
click at [471, 153] on link "Enviar whatsapp" at bounding box center [450, 153] width 136 height 30
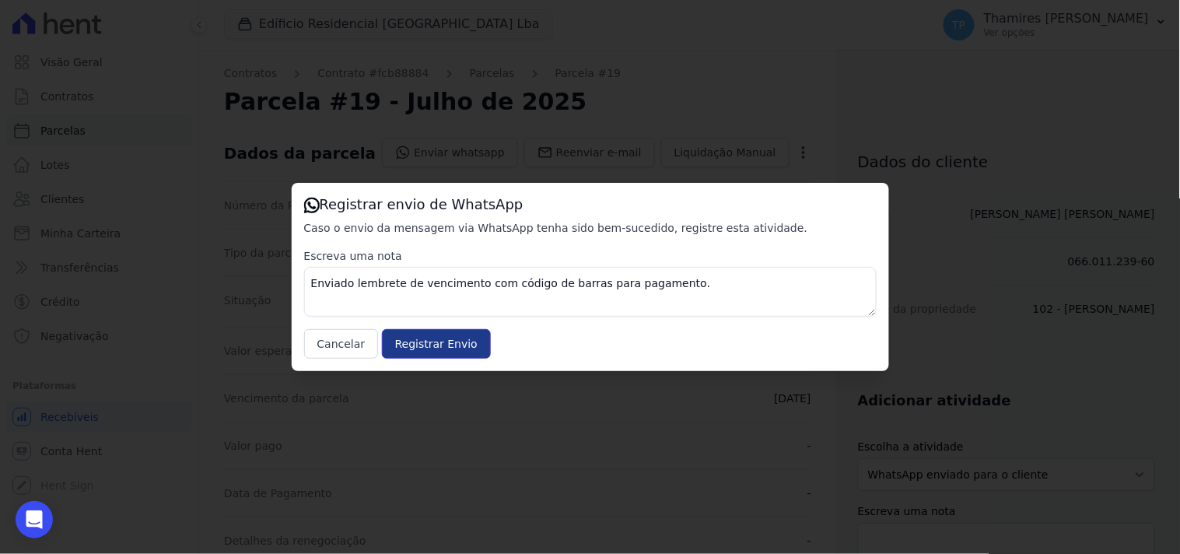
click at [429, 336] on input "Registrar Envio" at bounding box center [436, 344] width 109 height 30
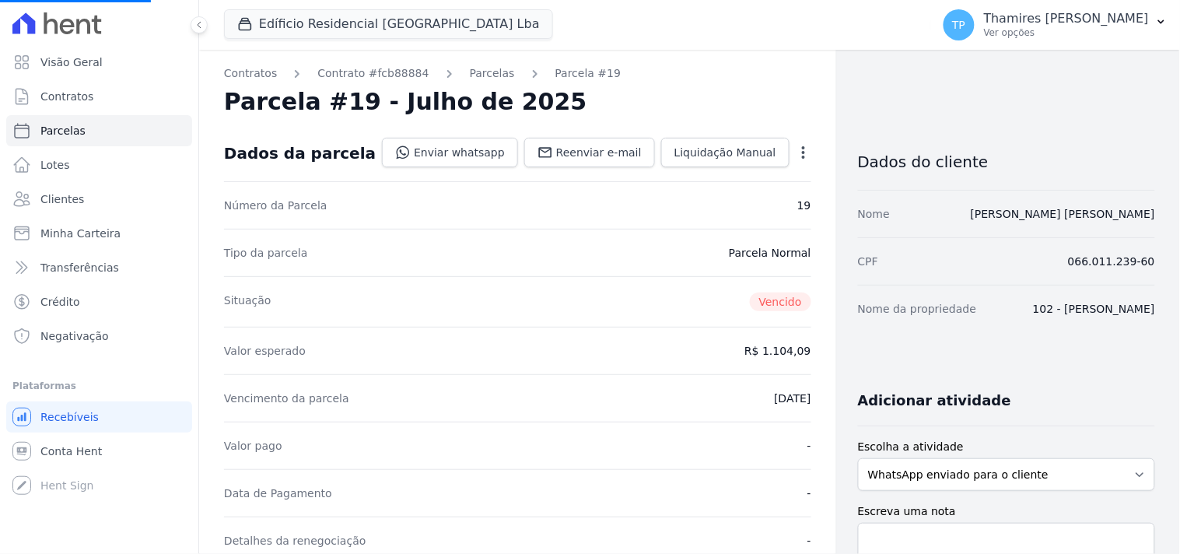
select select
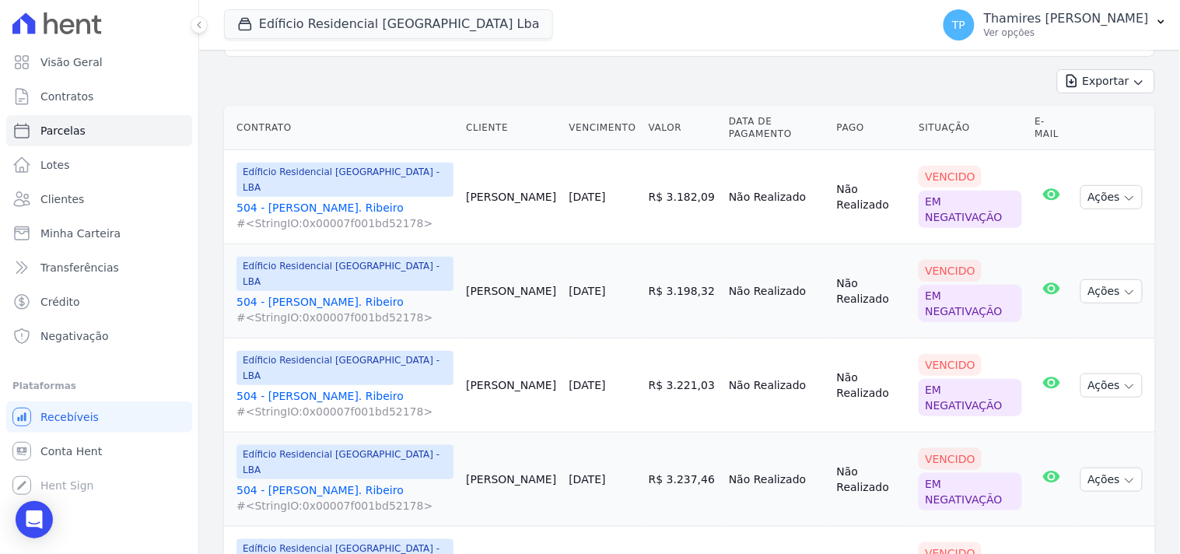
scroll to position [21, 0]
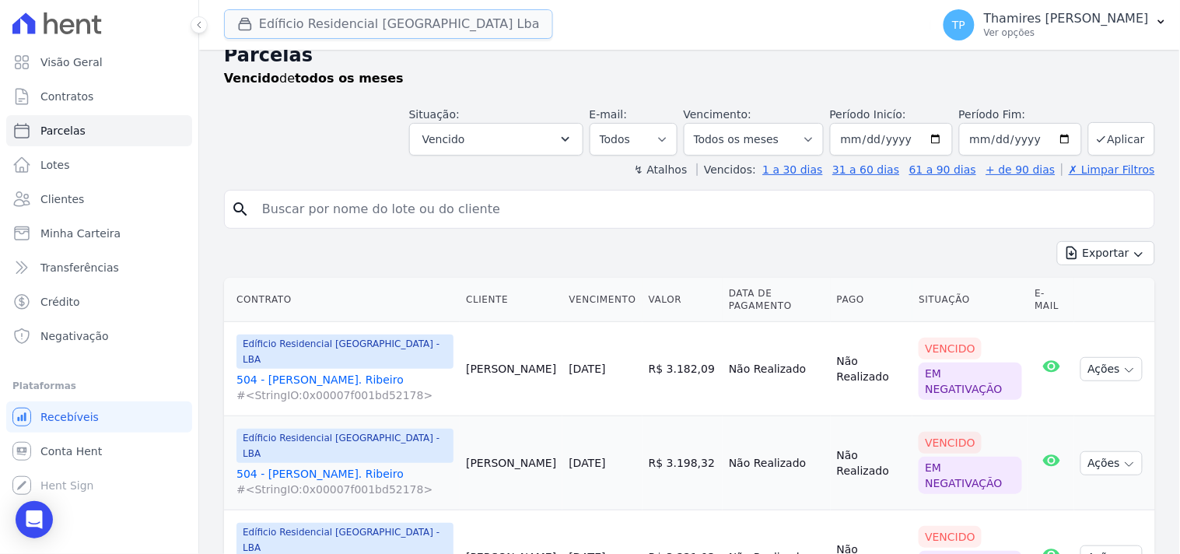
click at [389, 23] on button "Edíficio Residencial Grevílea Park Lba" at bounding box center [388, 24] width 329 height 30
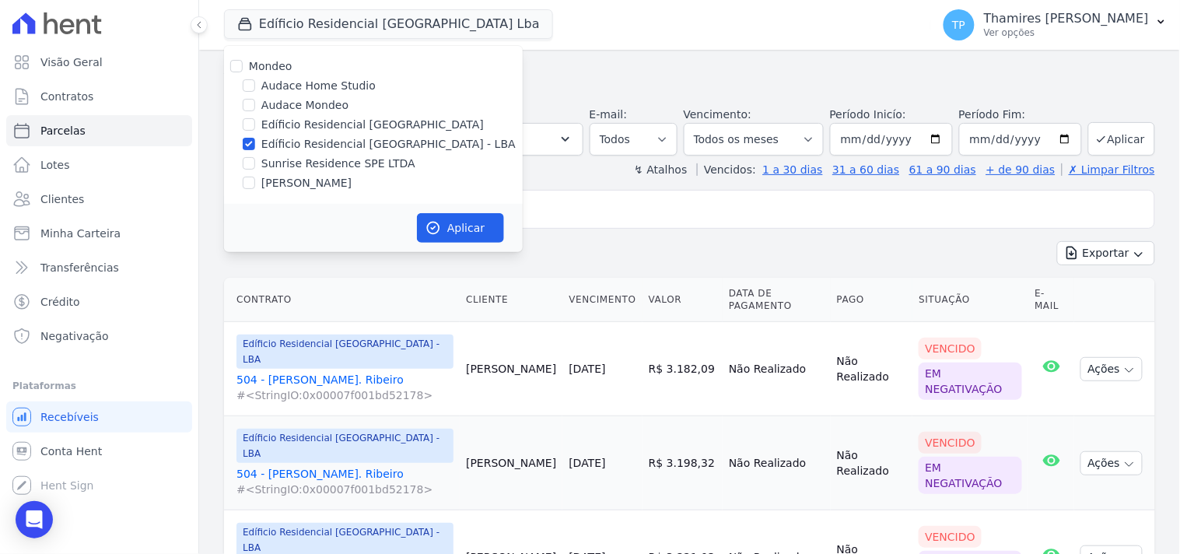
click at [324, 159] on label "Sunrise Residence SPE LTDA" at bounding box center [338, 164] width 154 height 16
click at [255, 159] on input "Sunrise Residence SPE LTDA" at bounding box center [249, 163] width 12 height 12
checkbox input "true"
click at [364, 142] on label "Edíficio Residencial [GEOGRAPHIC_DATA] - LBA" at bounding box center [388, 144] width 254 height 16
click at [255, 142] on input "Edíficio Residencial [GEOGRAPHIC_DATA] - LBA" at bounding box center [249, 144] width 12 height 12
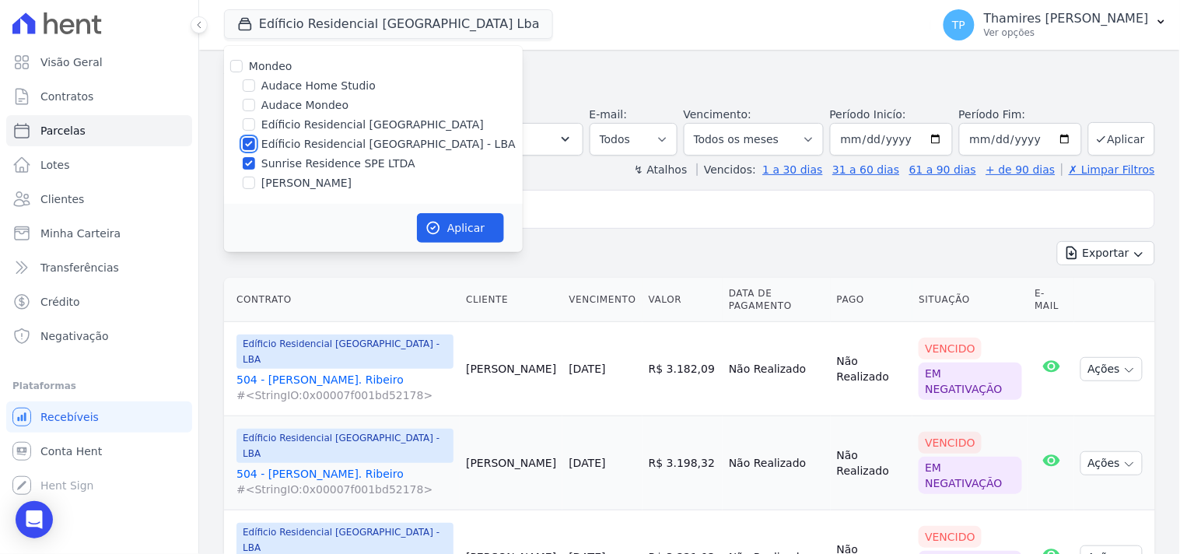
checkbox input "false"
click at [461, 220] on button "Aplicar" at bounding box center [460, 228] width 87 height 30
select select
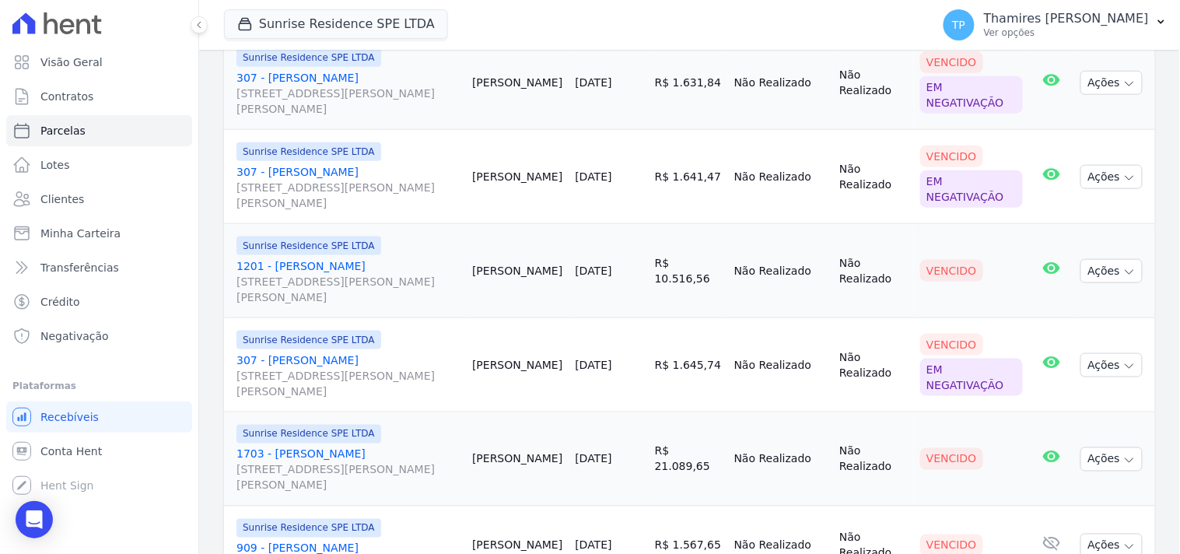
scroll to position [432, 0]
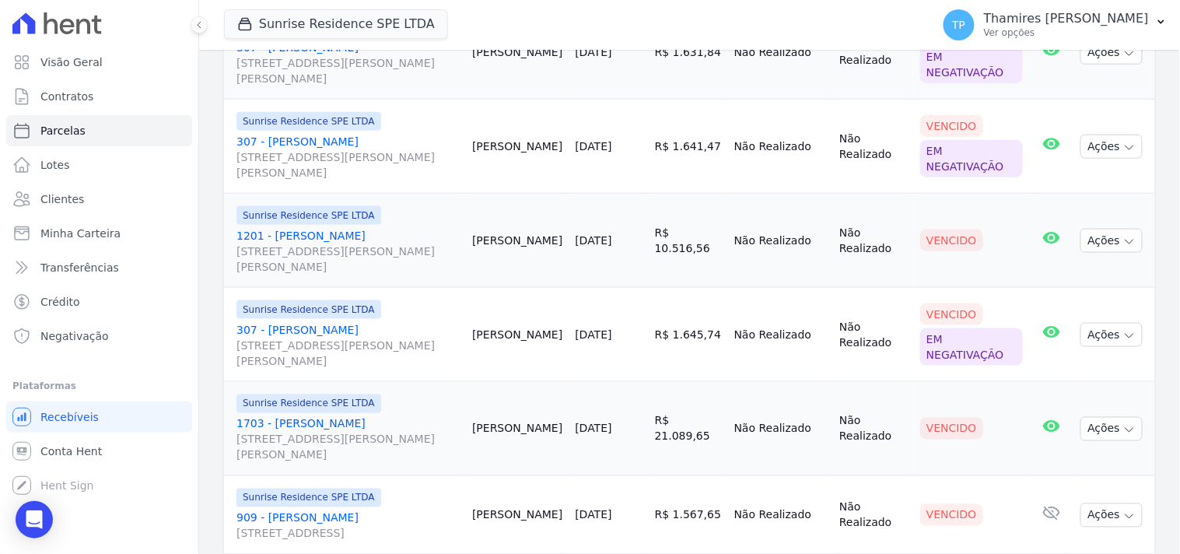
click at [359, 243] on span "[PERSON_NAME][STREET_ADDRESS][PERSON_NAME][PERSON_NAME]" at bounding box center [347, 258] width 223 height 31
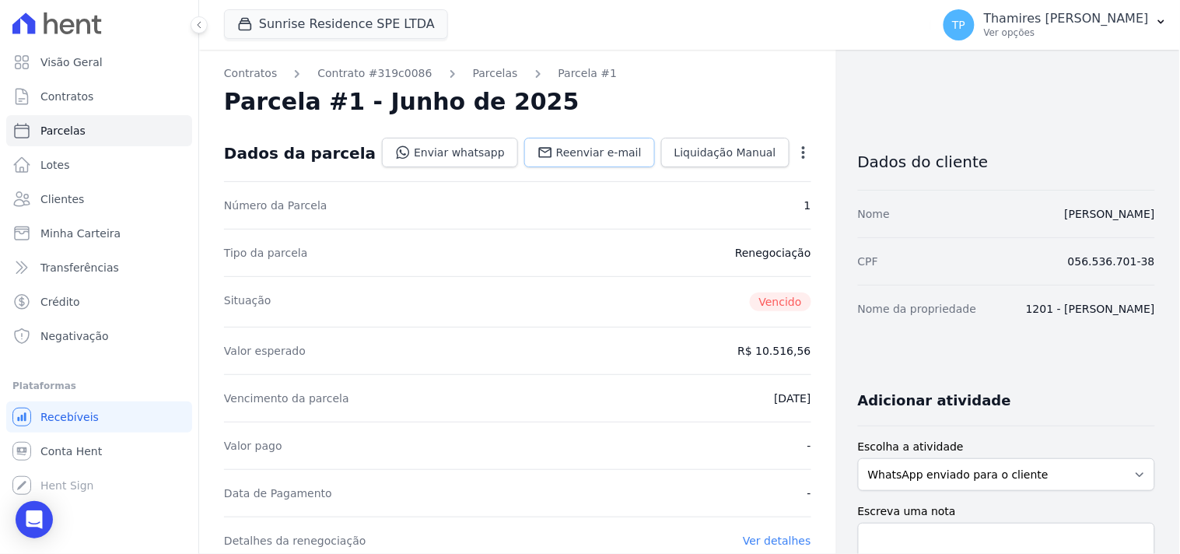
click at [556, 150] on span "Reenviar e-mail" at bounding box center [599, 153] width 86 height 16
click at [437, 156] on link "Enviar whatsapp" at bounding box center [450, 153] width 136 height 30
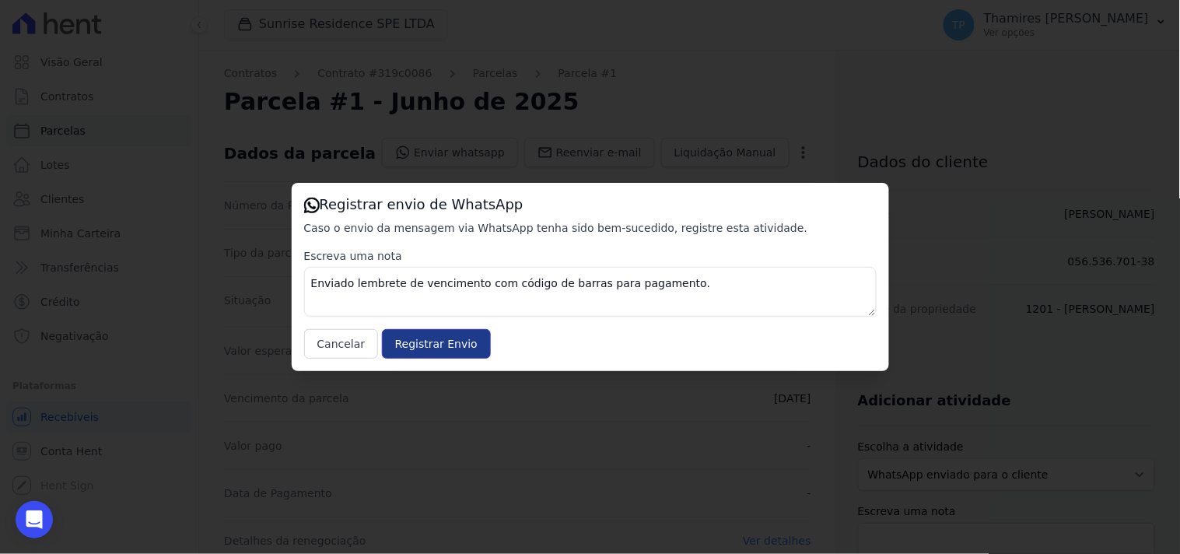
drag, startPoint x: 433, startPoint y: 345, endPoint x: 158, endPoint y: 121, distance: 355.0
click at [433, 344] on input "Registrar Envio" at bounding box center [436, 344] width 109 height 30
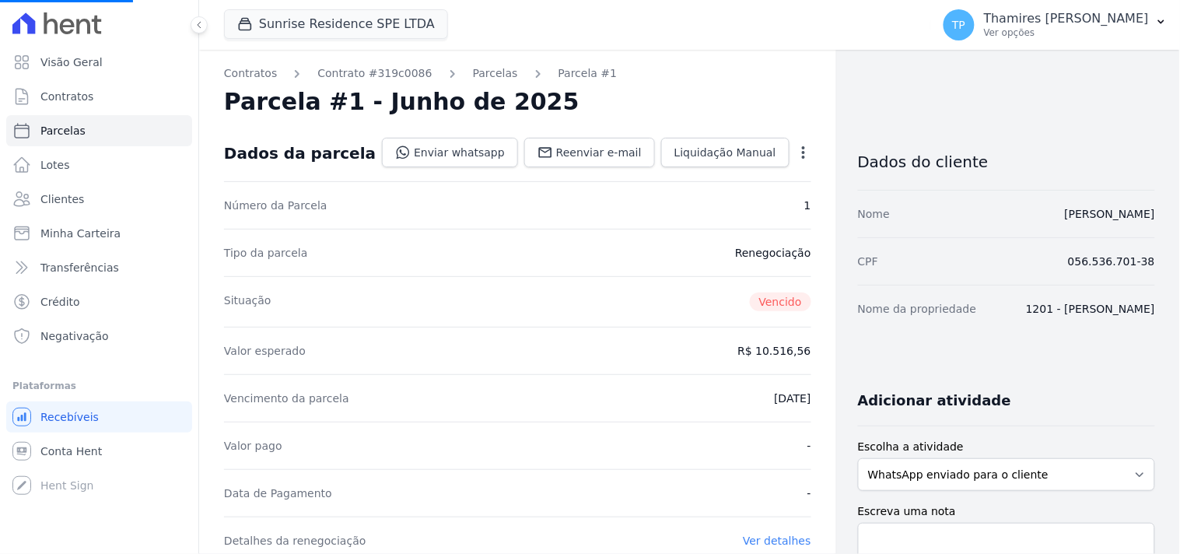
select select
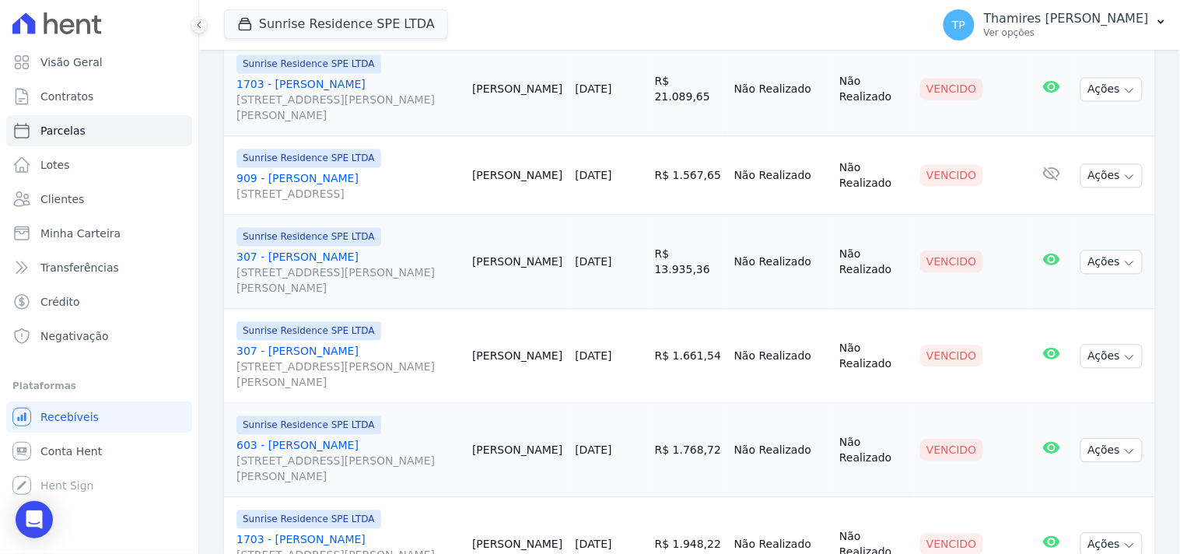
scroll to position [685, 0]
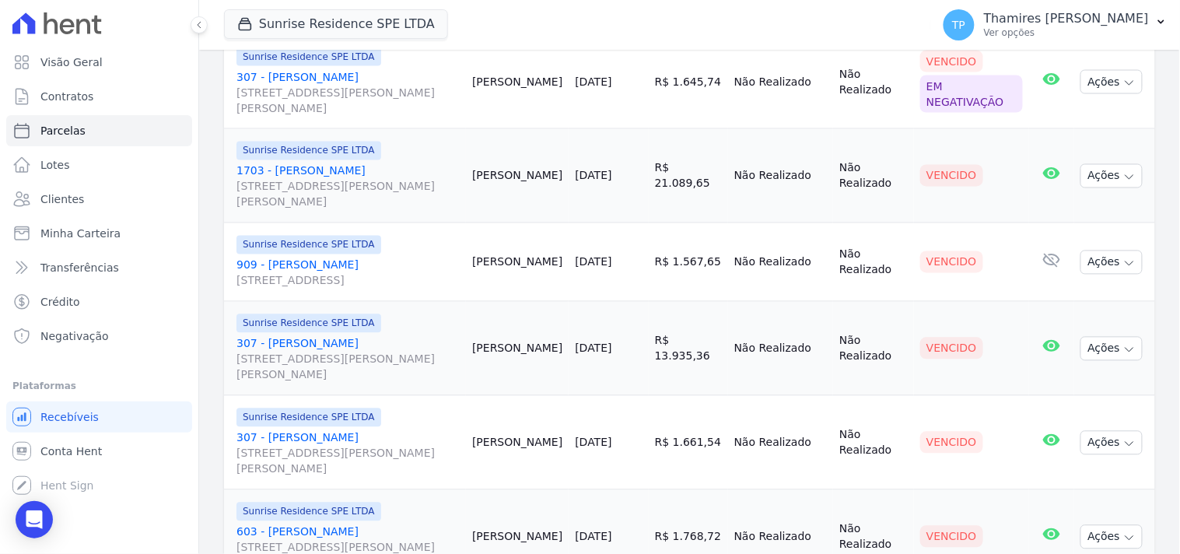
click at [324, 168] on link "1703 - Robson Ribeiro da Silva Rua Anacleto Luiz de Oliveira, 146, Apto 1703, G…" at bounding box center [347, 186] width 223 height 47
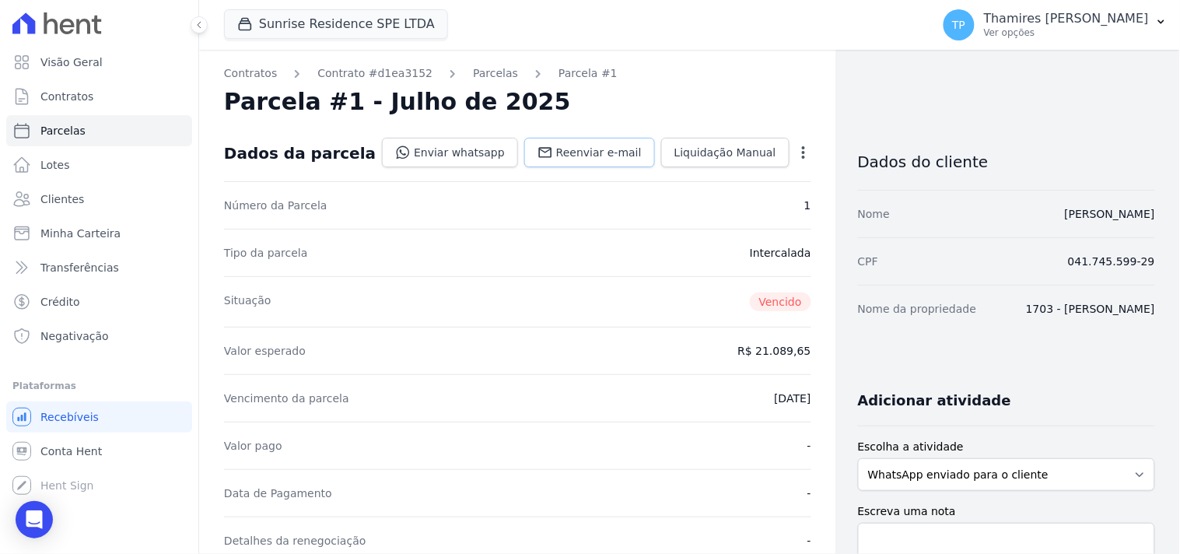
click at [569, 146] on span "Reenviar e-mail" at bounding box center [599, 153] width 86 height 16
click at [434, 159] on link "Enviar whatsapp" at bounding box center [450, 153] width 136 height 30
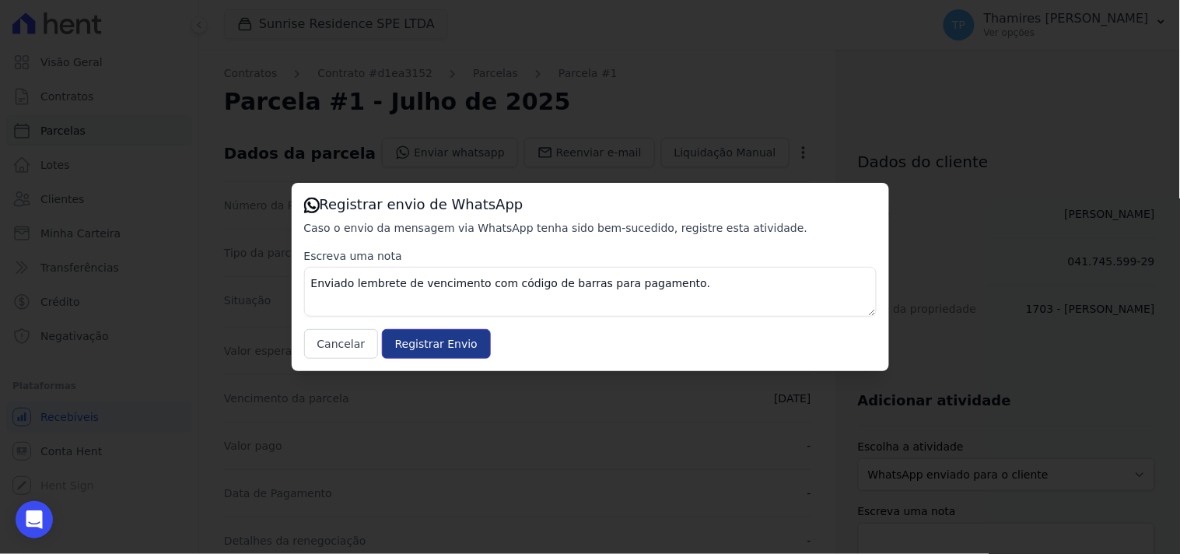
click at [425, 332] on input "Registrar Envio" at bounding box center [436, 344] width 109 height 30
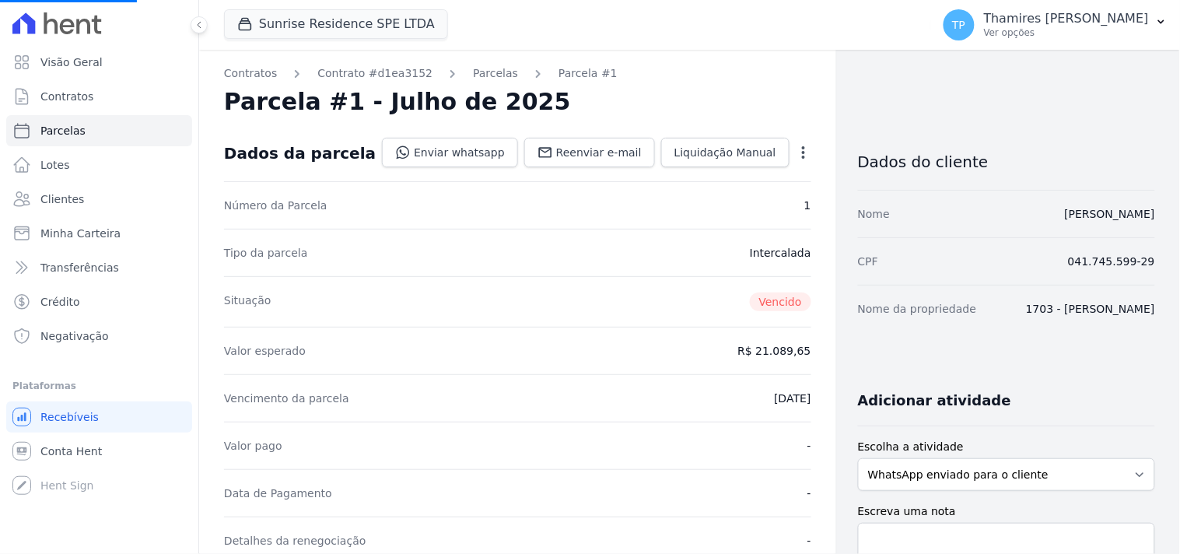
select select
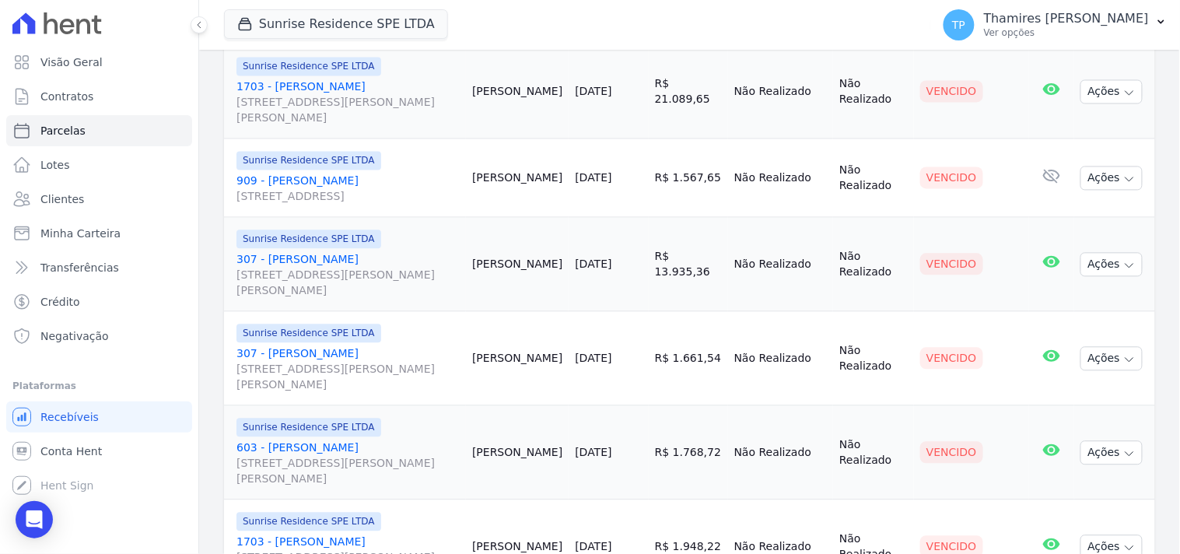
scroll to position [771, 0]
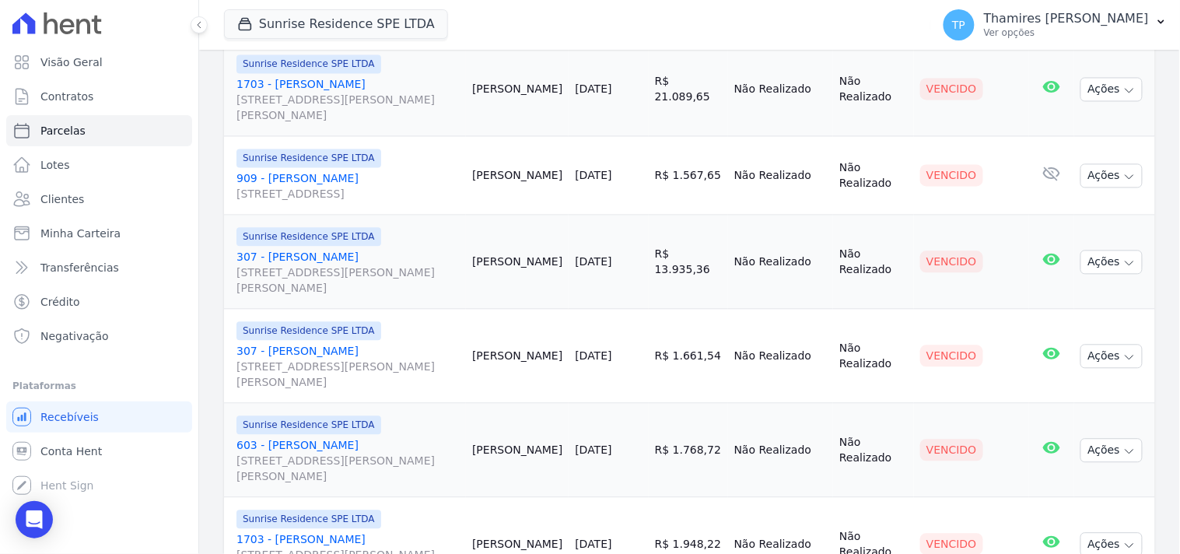
click at [372, 184] on link "909 - Rodrigo Esteves Pepelascov Avenida São Paulo , 3069, Apto 909, VILA BOSQUE" at bounding box center [347, 186] width 223 height 31
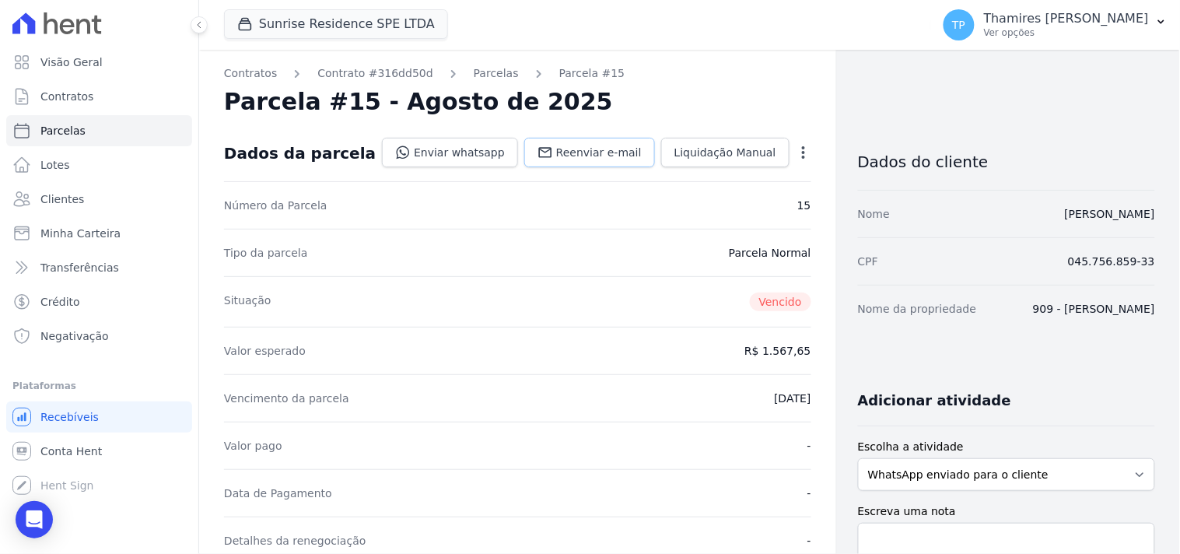
click at [576, 156] on span "Reenviar e-mail" at bounding box center [599, 153] width 86 height 16
click at [445, 154] on link "Enviar whatsapp" at bounding box center [450, 153] width 136 height 30
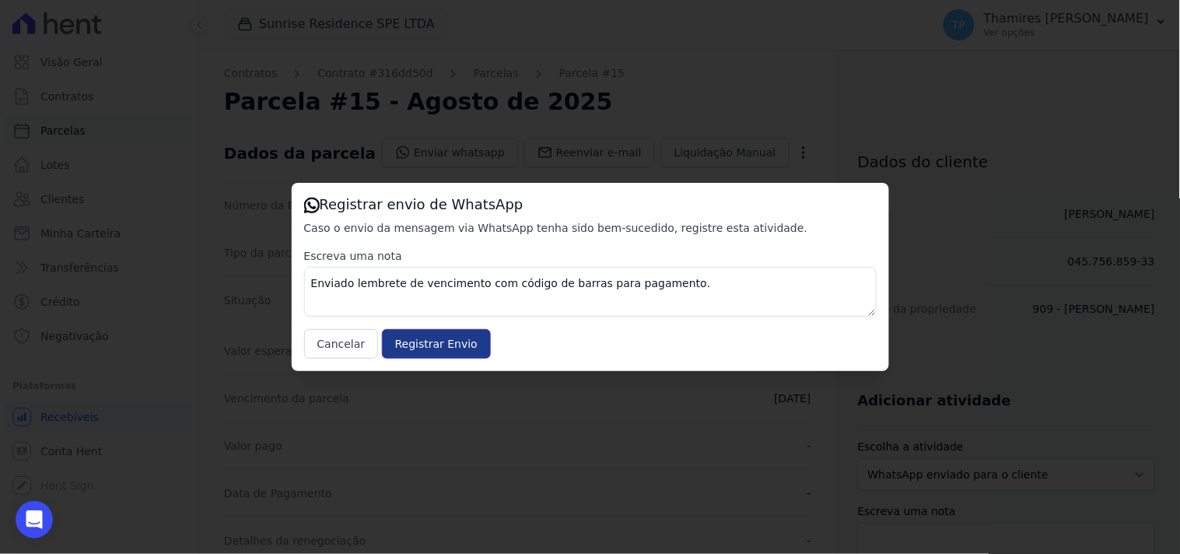
click at [448, 348] on input "Registrar Envio" at bounding box center [436, 344] width 109 height 30
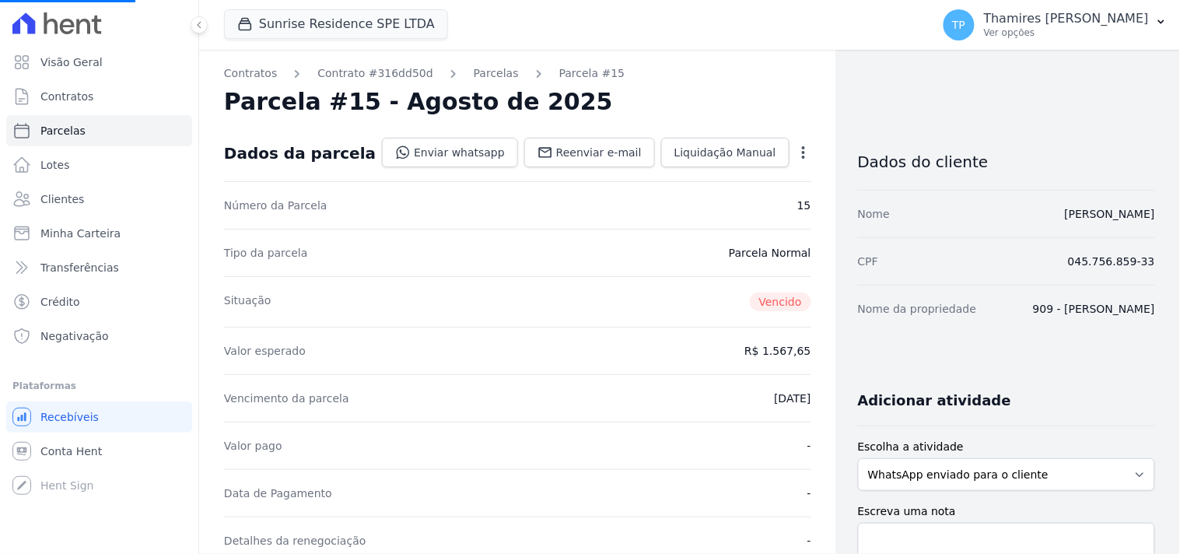
select select
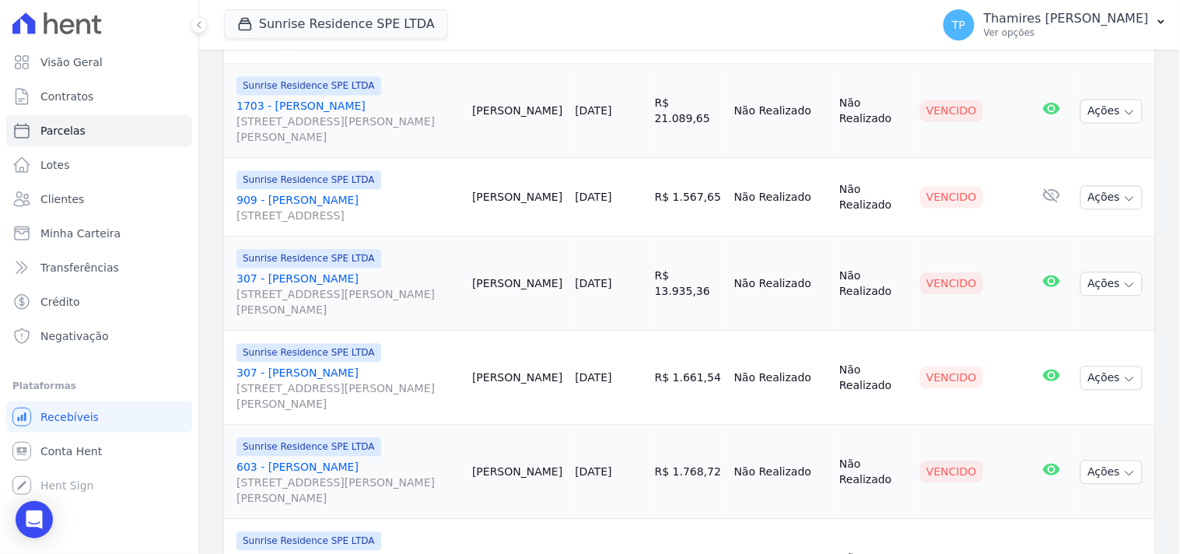
scroll to position [778, 0]
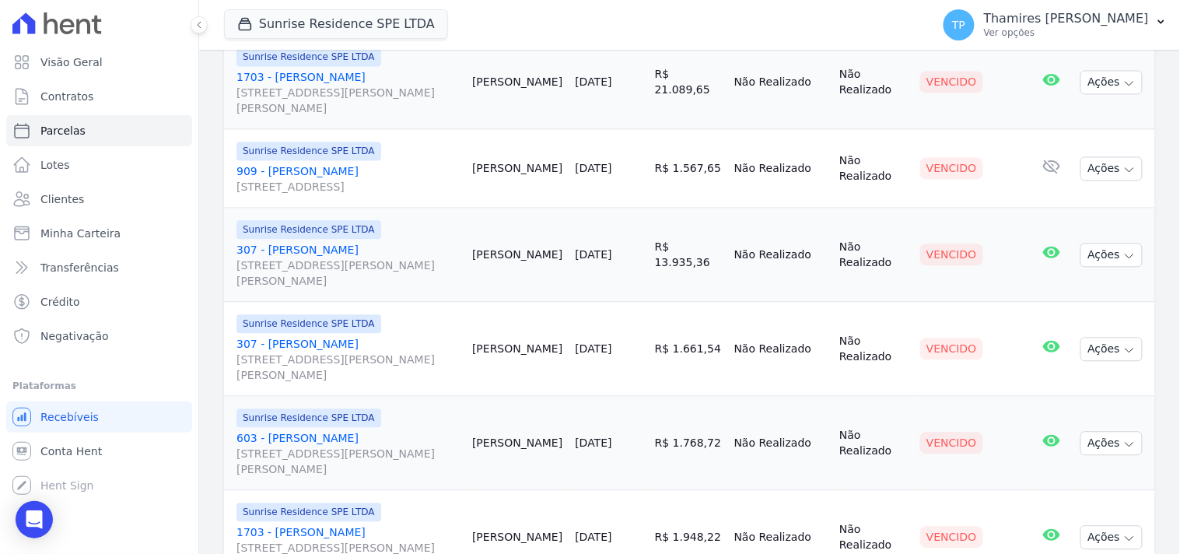
click at [353, 244] on link "307 - Sandra da Silva Gobo Rua Anacleto Luiz de Oliveira, 146, Apto 307, Gleba …" at bounding box center [347, 266] width 223 height 47
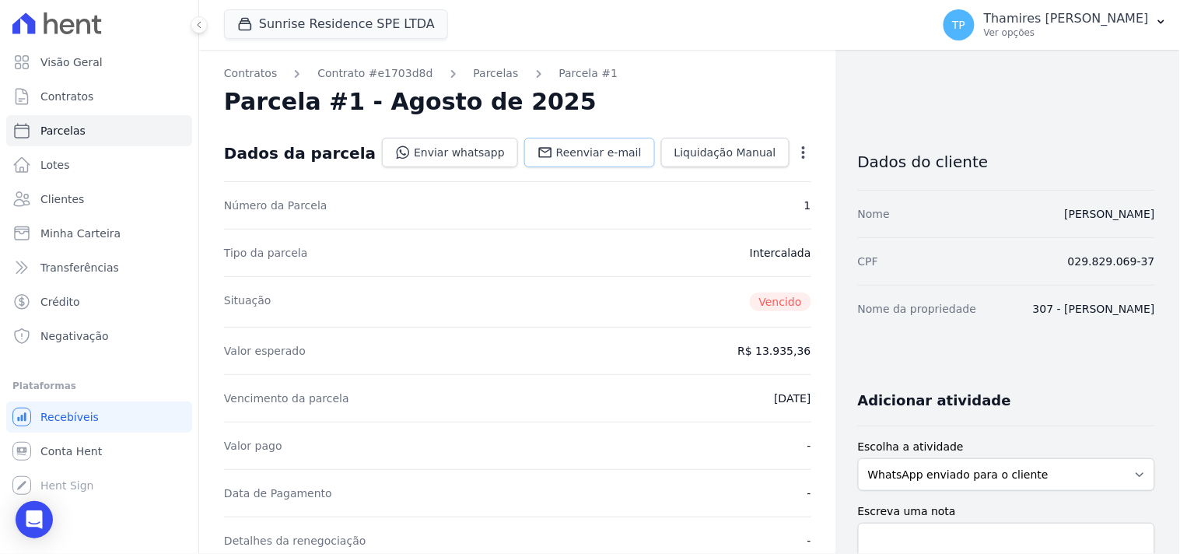
click at [576, 161] on link "Reenviar e-mail" at bounding box center [589, 153] width 131 height 30
click at [461, 151] on link "Enviar whatsapp" at bounding box center [450, 153] width 136 height 30
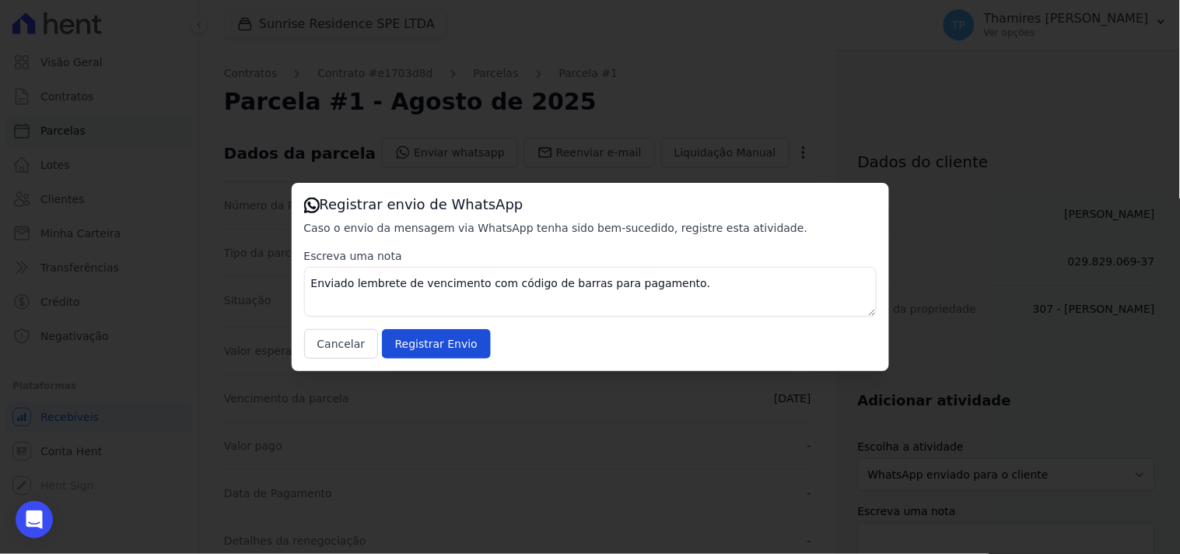
click at [428, 362] on div "Registrar envio de WhatsApp Caso o envio da mensagem via WhatsApp tenha sido be…" at bounding box center [590, 277] width 597 height 188
click at [426, 346] on input "Registrar Envio" at bounding box center [436, 344] width 109 height 30
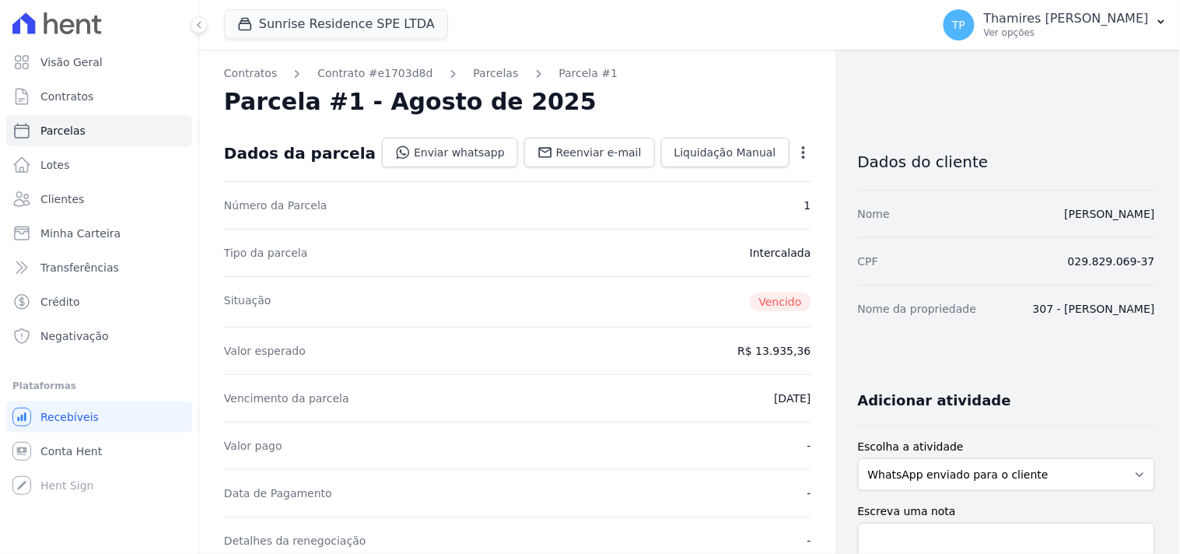
select select
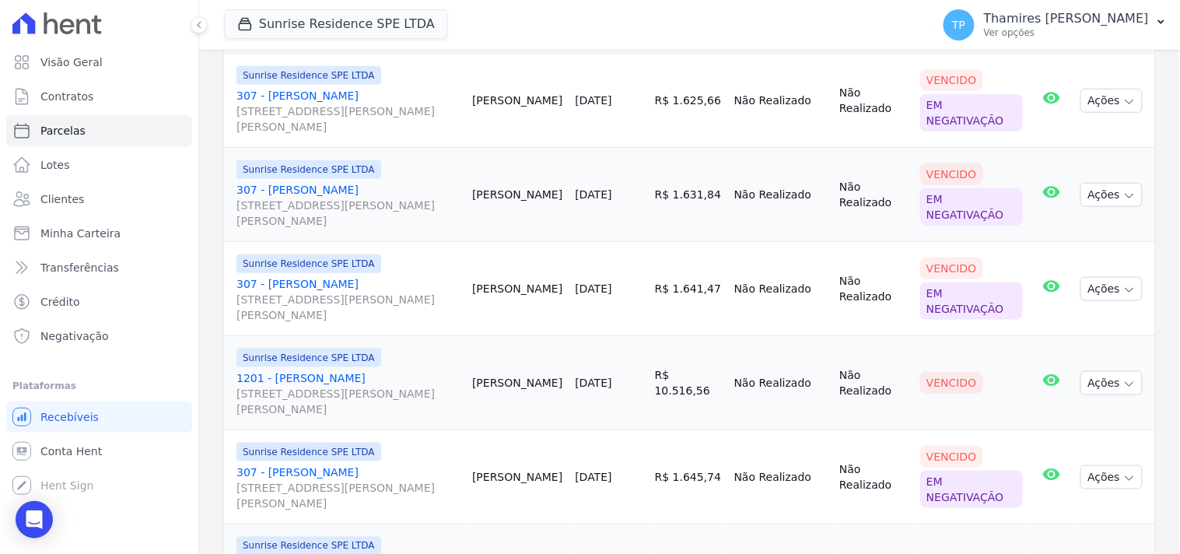
scroll to position [604, 0]
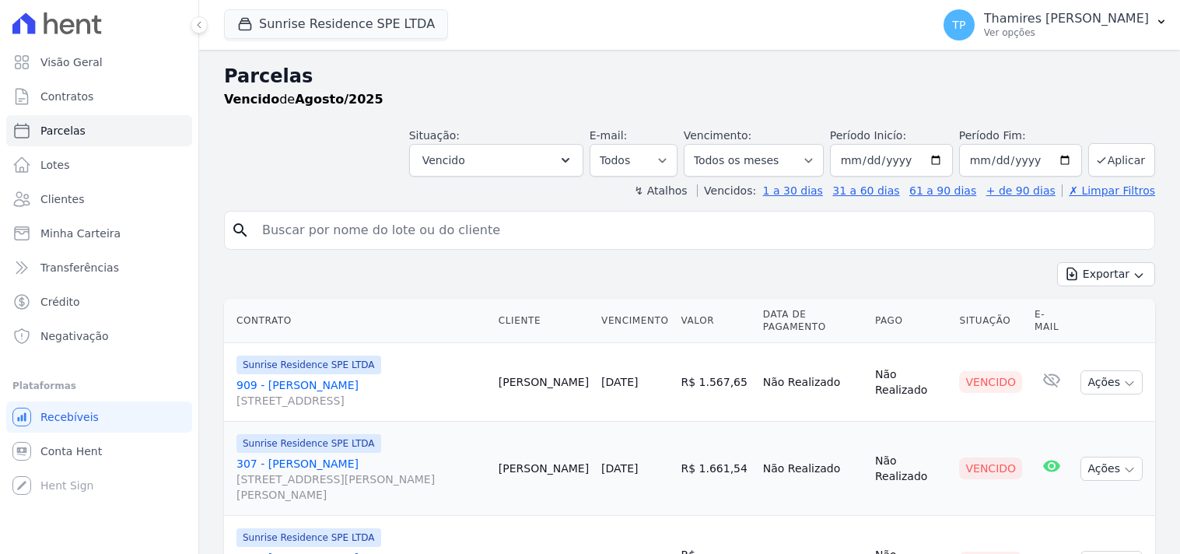
select select
select select "all"
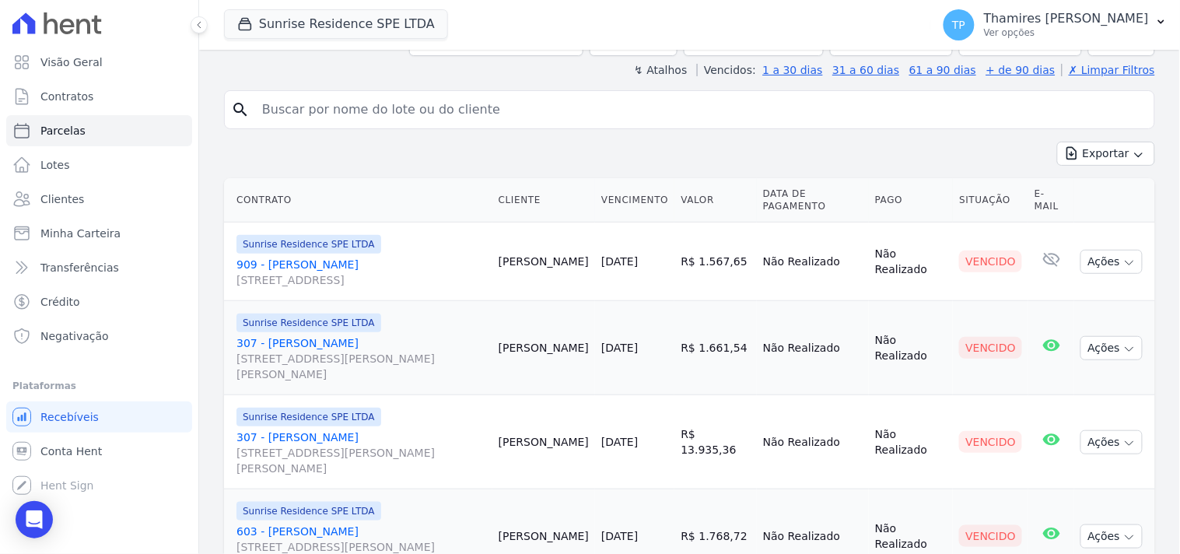
scroll to position [119, 0]
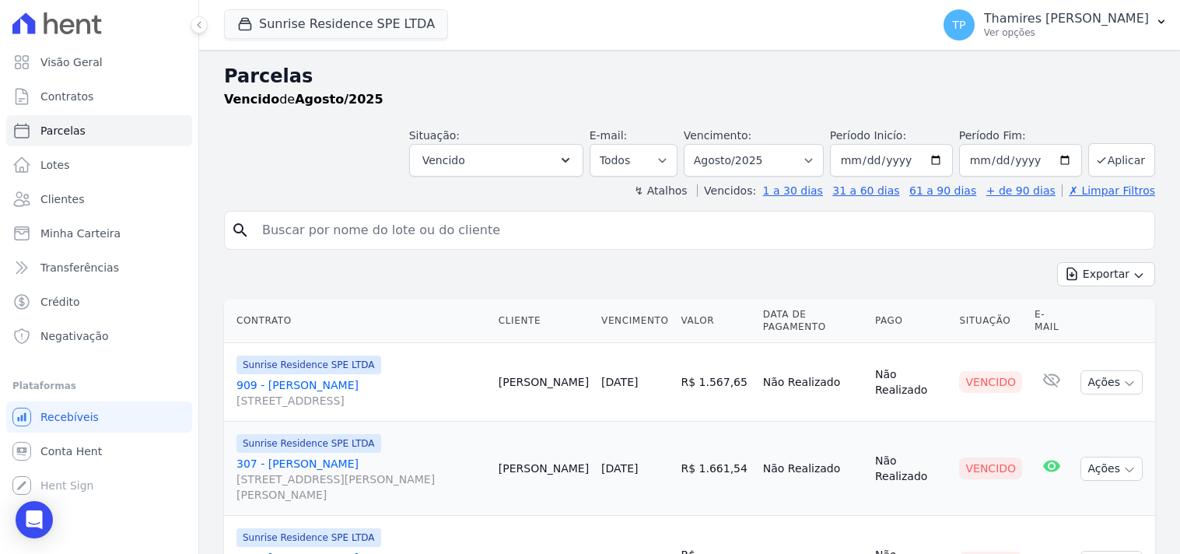
select select
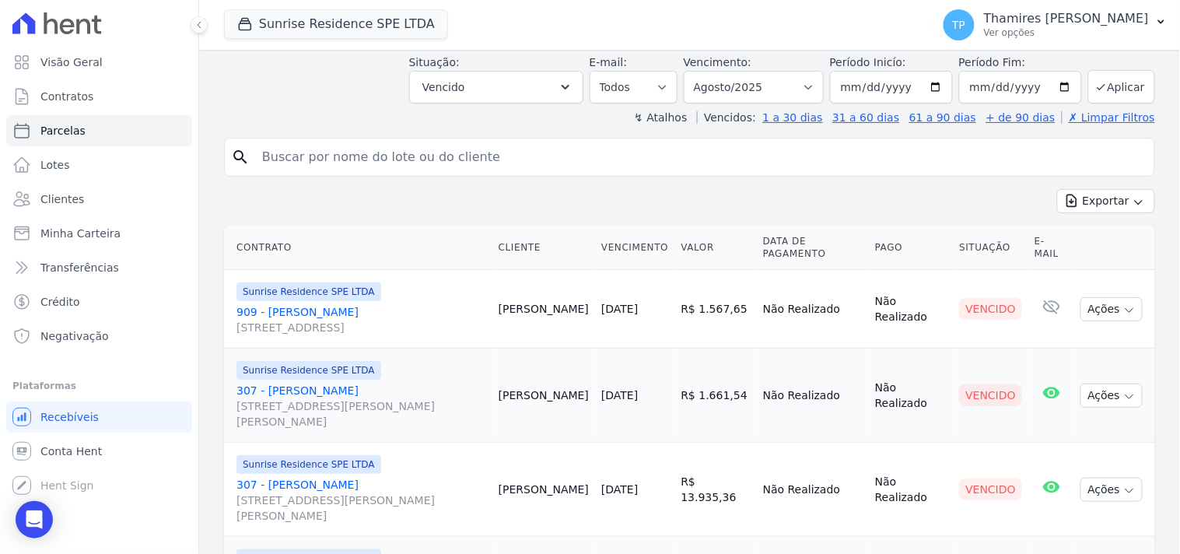
scroll to position [33, 0]
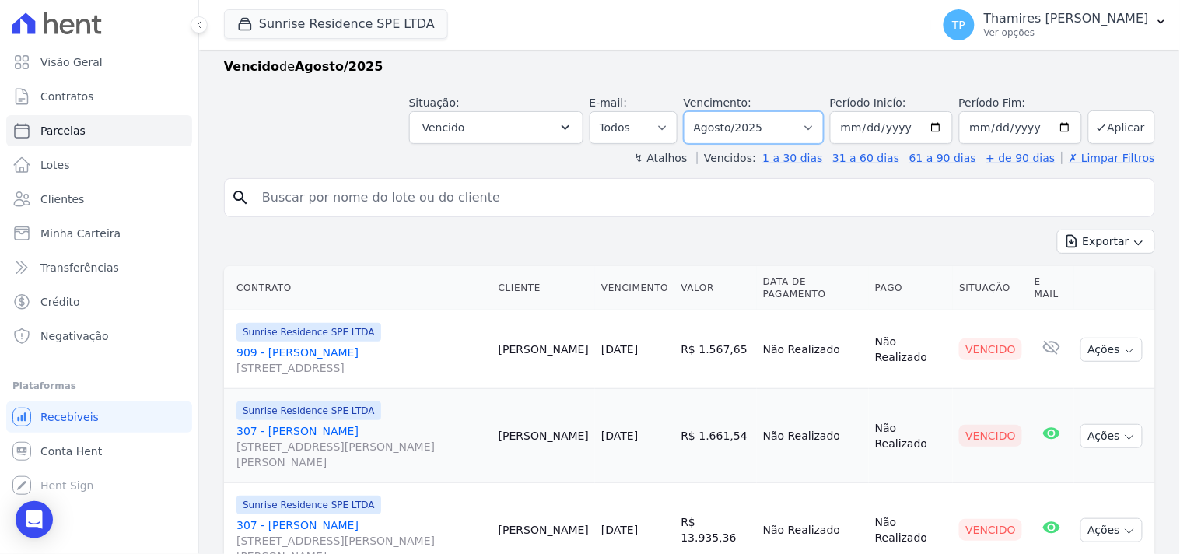
click at [744, 114] on select "Filtrar por período ──────── Todos os meses Fevereiro/2024 Março/2024 Abril/202…" at bounding box center [754, 127] width 140 height 33
select select "all"
click at [694, 111] on select "Filtrar por período ──────── Todos os meses Fevereiro/2024 Março/2024 Abril/202…" at bounding box center [754, 127] width 140 height 33
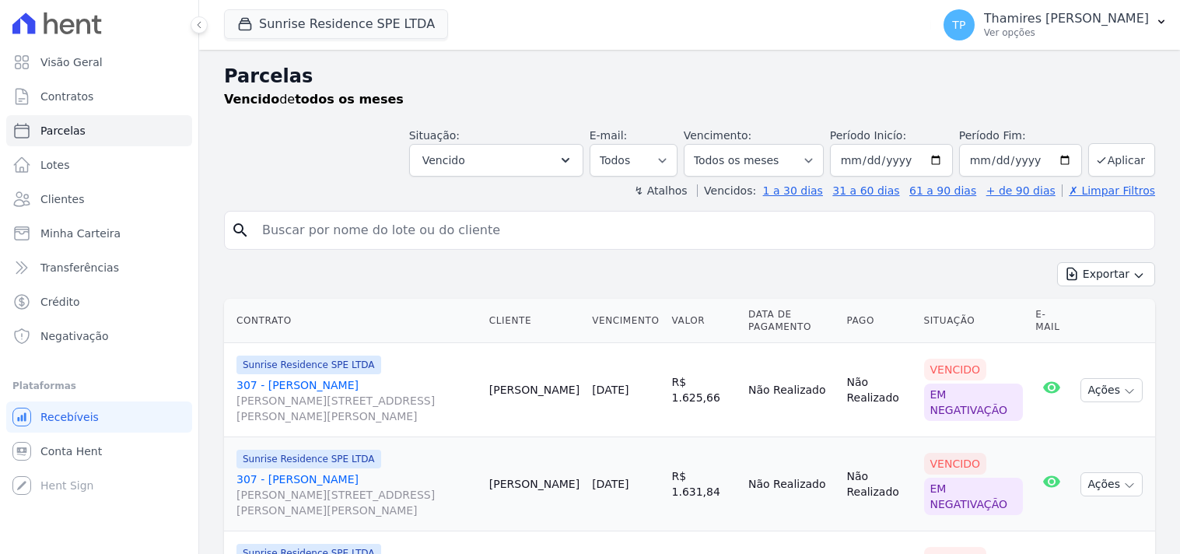
select select
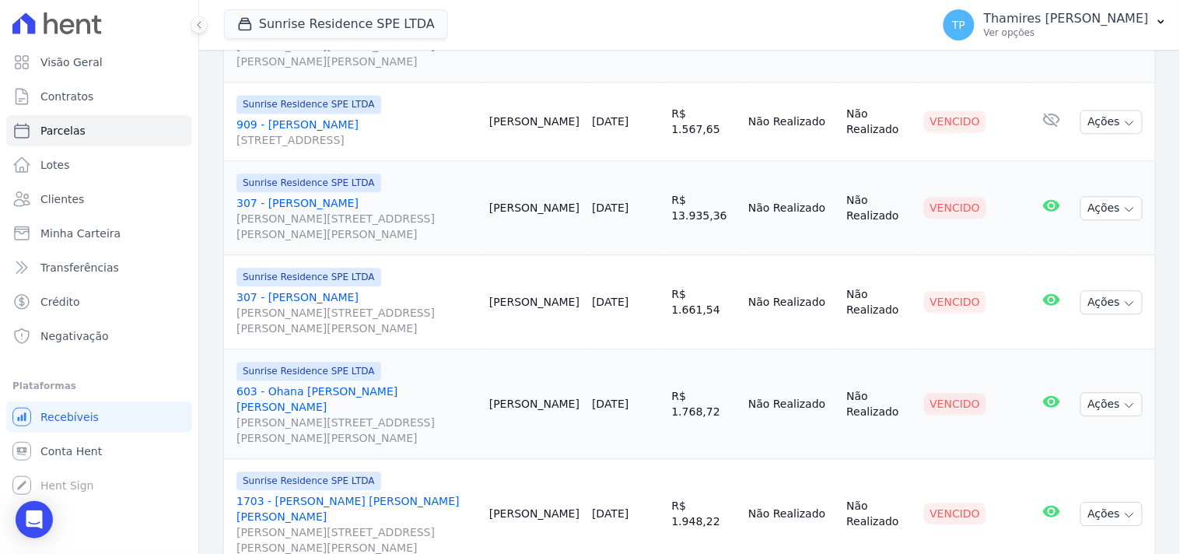
scroll to position [857, 0]
click at [356, 383] on link "603 - Ohana [PERSON_NAME] [PERSON_NAME] [PERSON_NAME][STREET_ADDRESS][PERSON_NA…" at bounding box center [356, 414] width 240 height 62
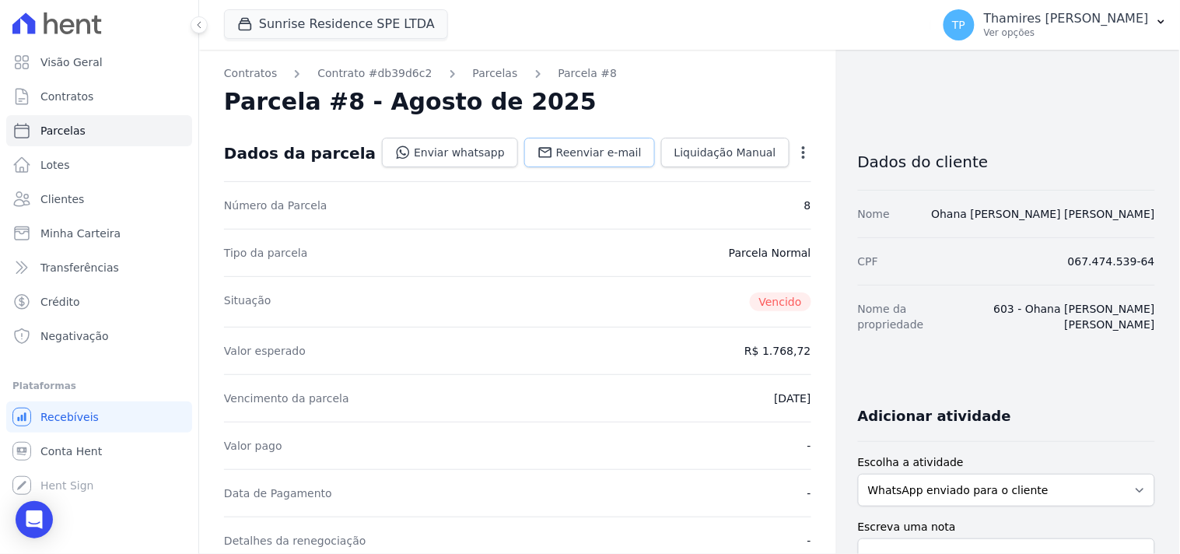
click at [570, 160] on link "Reenviar e-mail" at bounding box center [589, 153] width 131 height 30
click at [457, 153] on link "Enviar whatsapp" at bounding box center [450, 153] width 136 height 30
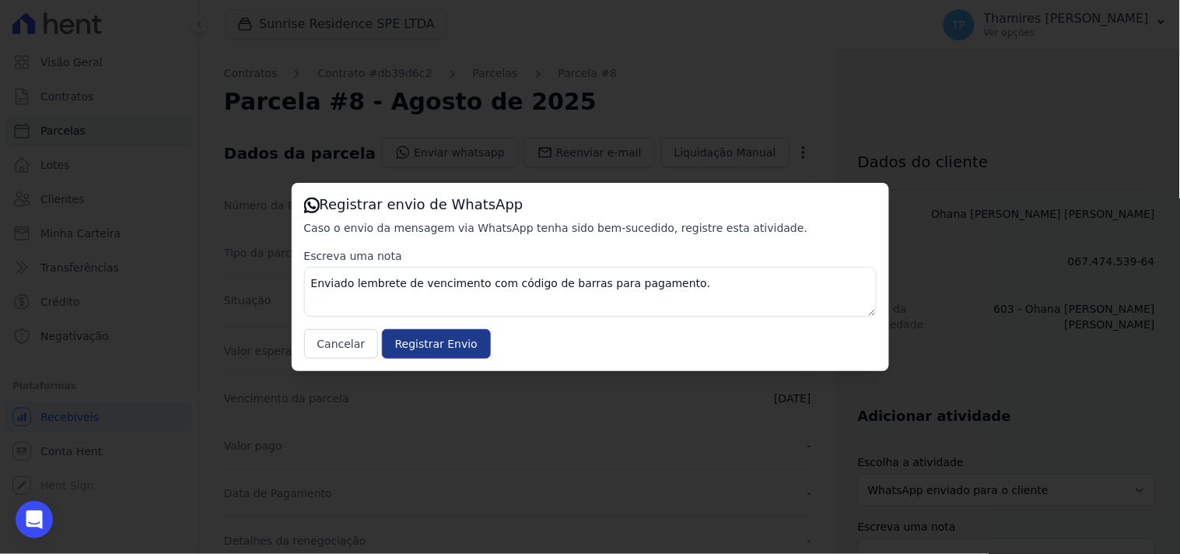
click at [416, 345] on input "Registrar Envio" at bounding box center [436, 344] width 109 height 30
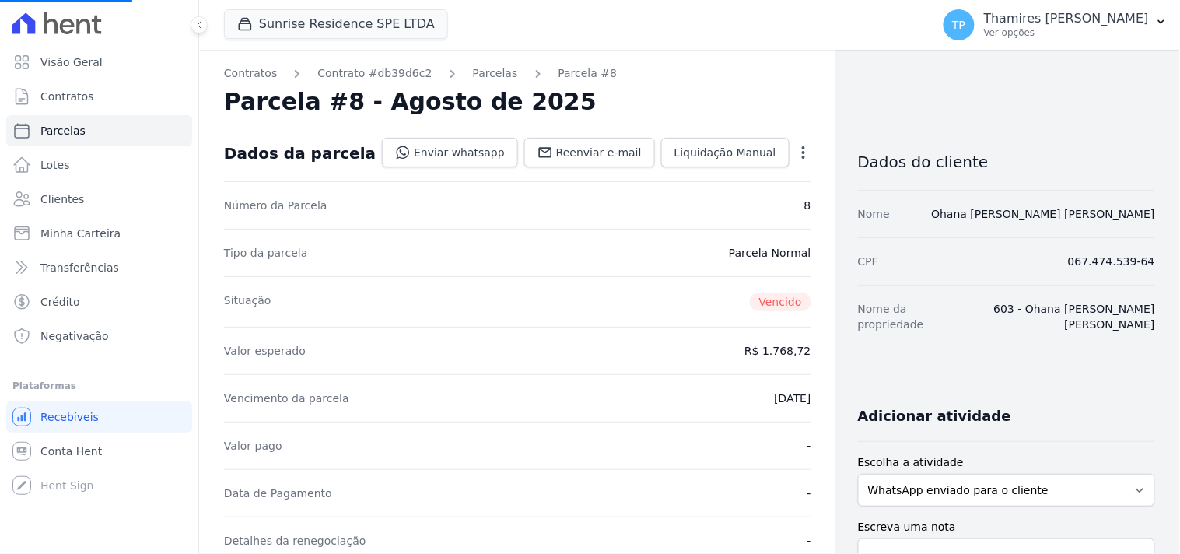
select select
